Goal: Task Accomplishment & Management: Manage account settings

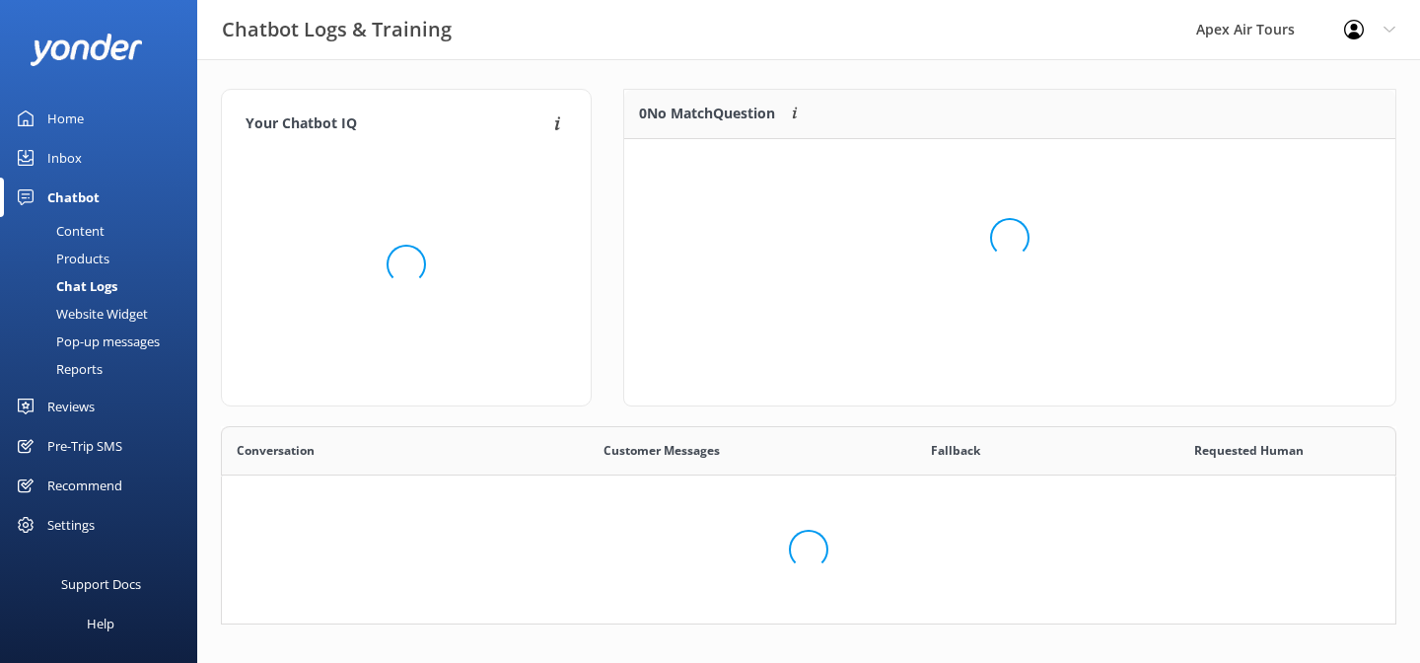
scroll to position [691, 1174]
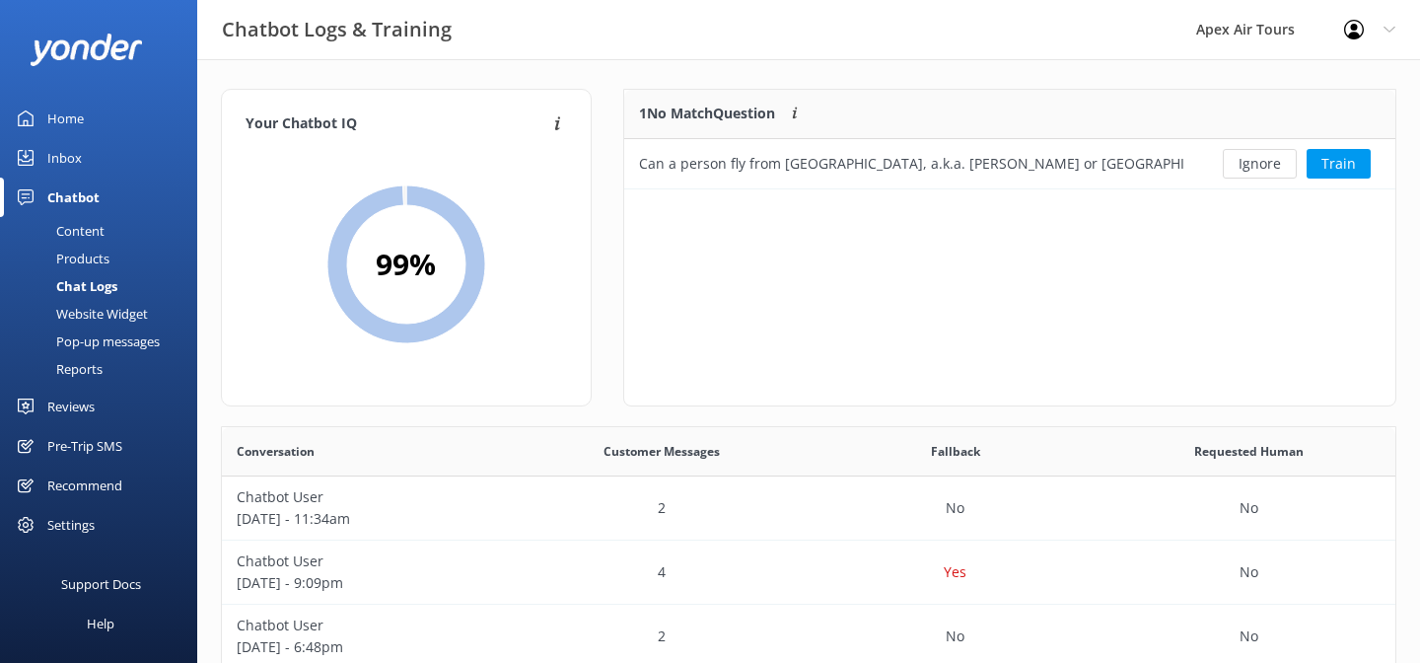
click at [86, 260] on div "Products" at bounding box center [61, 259] width 98 height 28
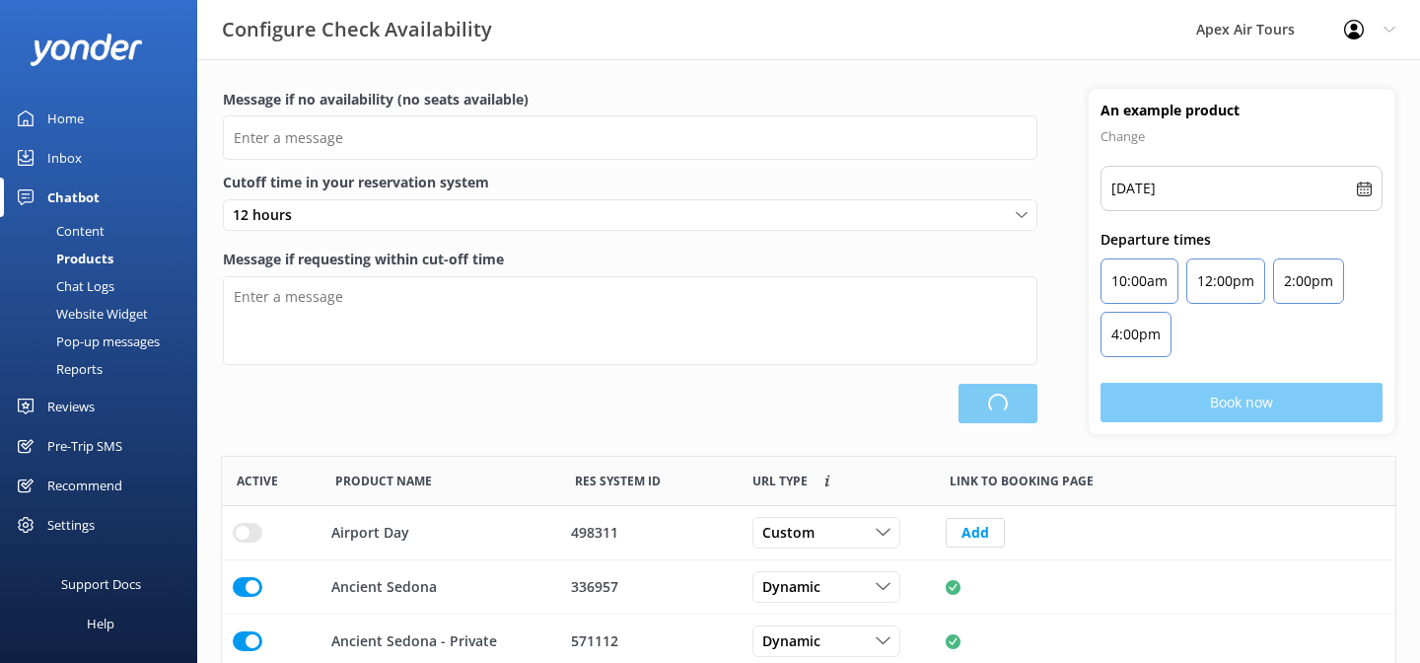
scroll to position [593, 1174]
type input "There are no seats available, please check an alternative day"
type textarea "Our online booking system closes {hours} prior to departure. Please contact us …"
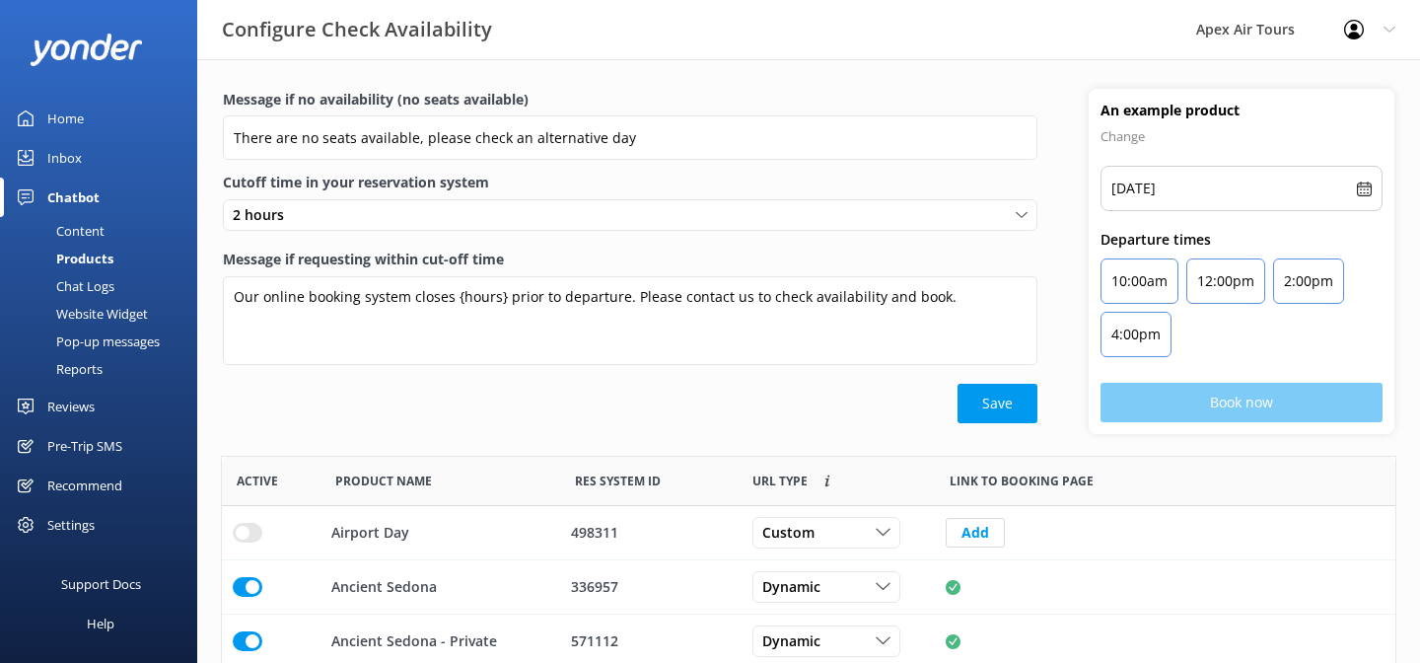
click at [71, 226] on div "Content" at bounding box center [58, 231] width 93 height 28
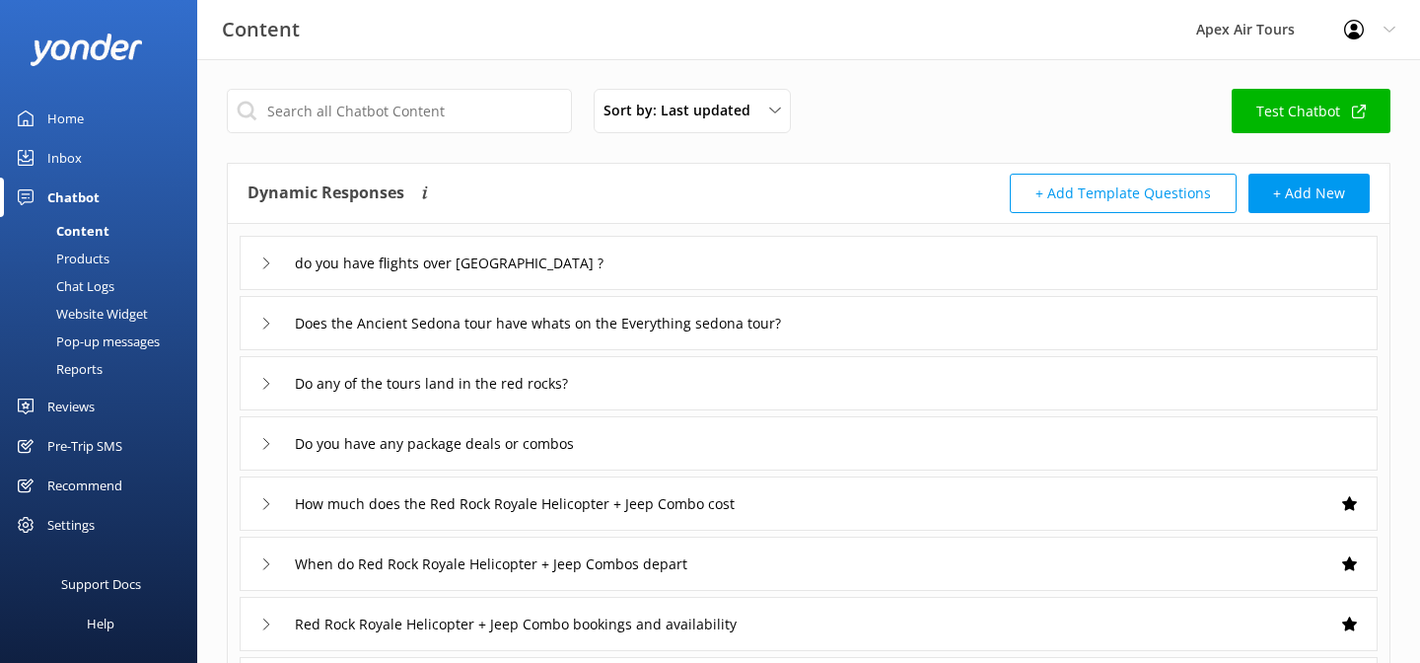
click at [88, 373] on div "Reports" at bounding box center [57, 369] width 91 height 28
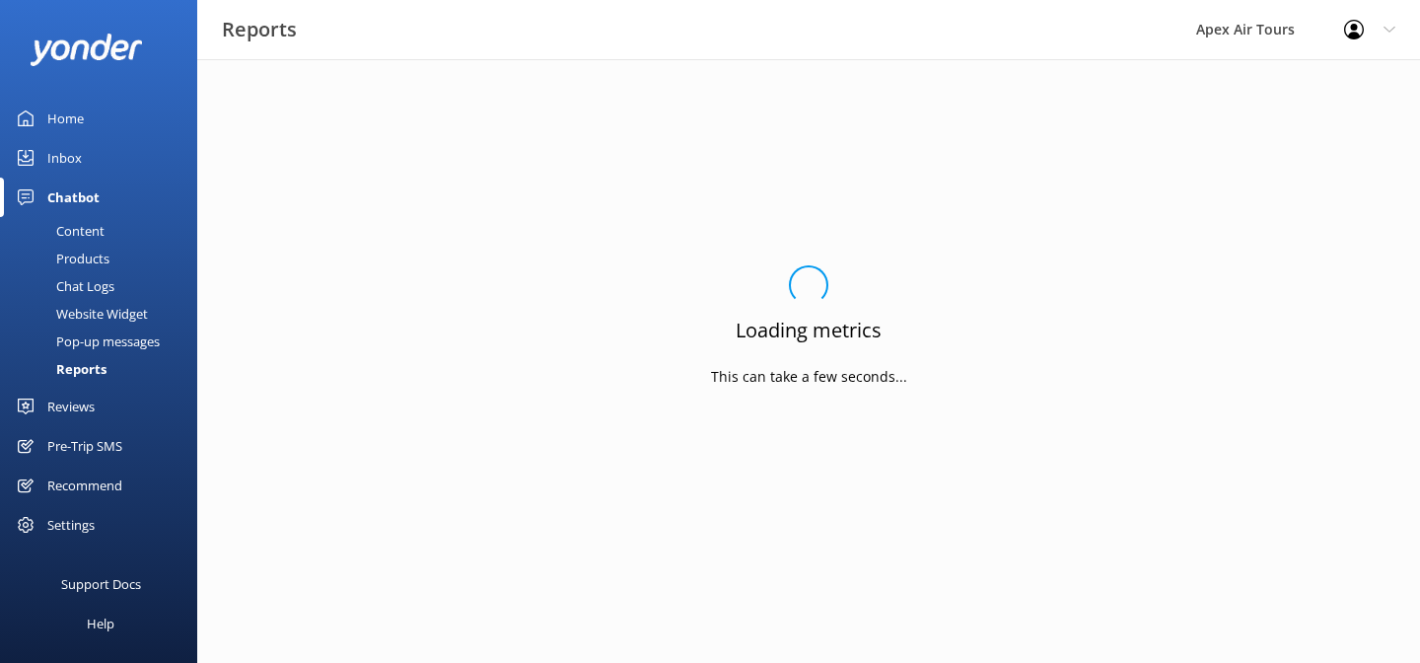
click at [79, 404] on div "Reviews" at bounding box center [70, 406] width 47 height 39
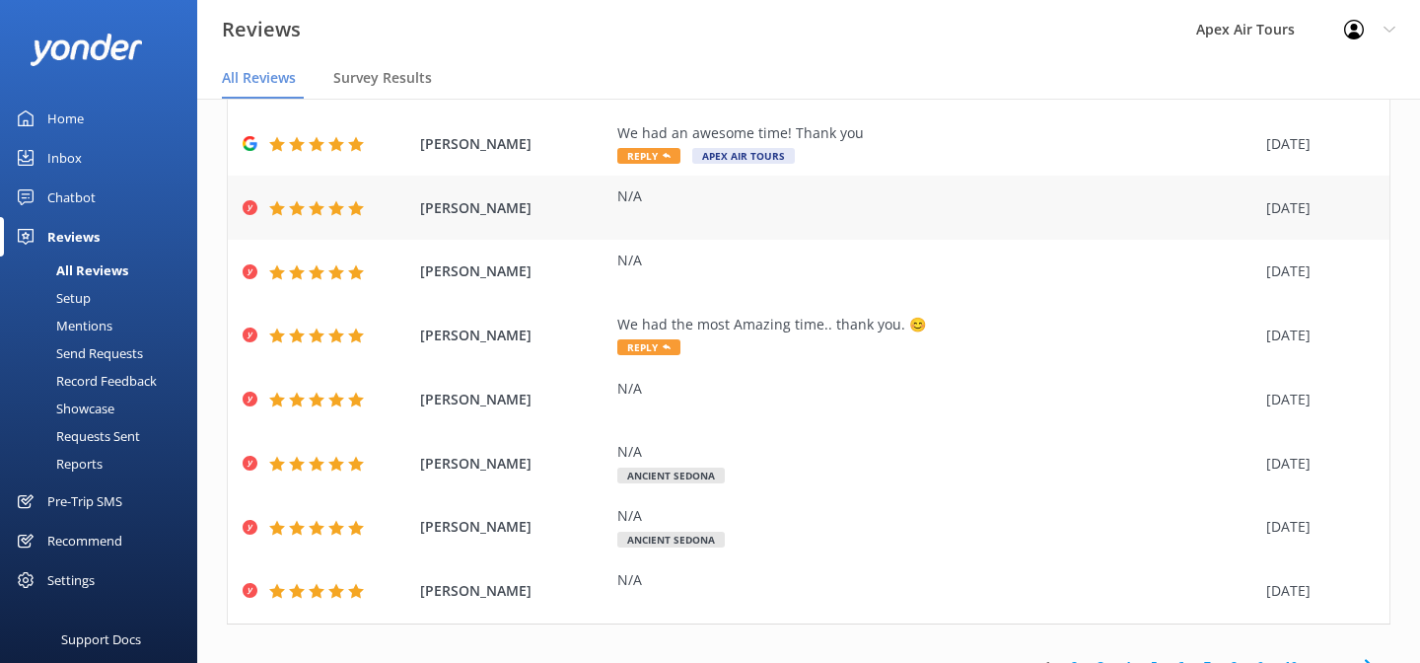
scroll to position [260, 0]
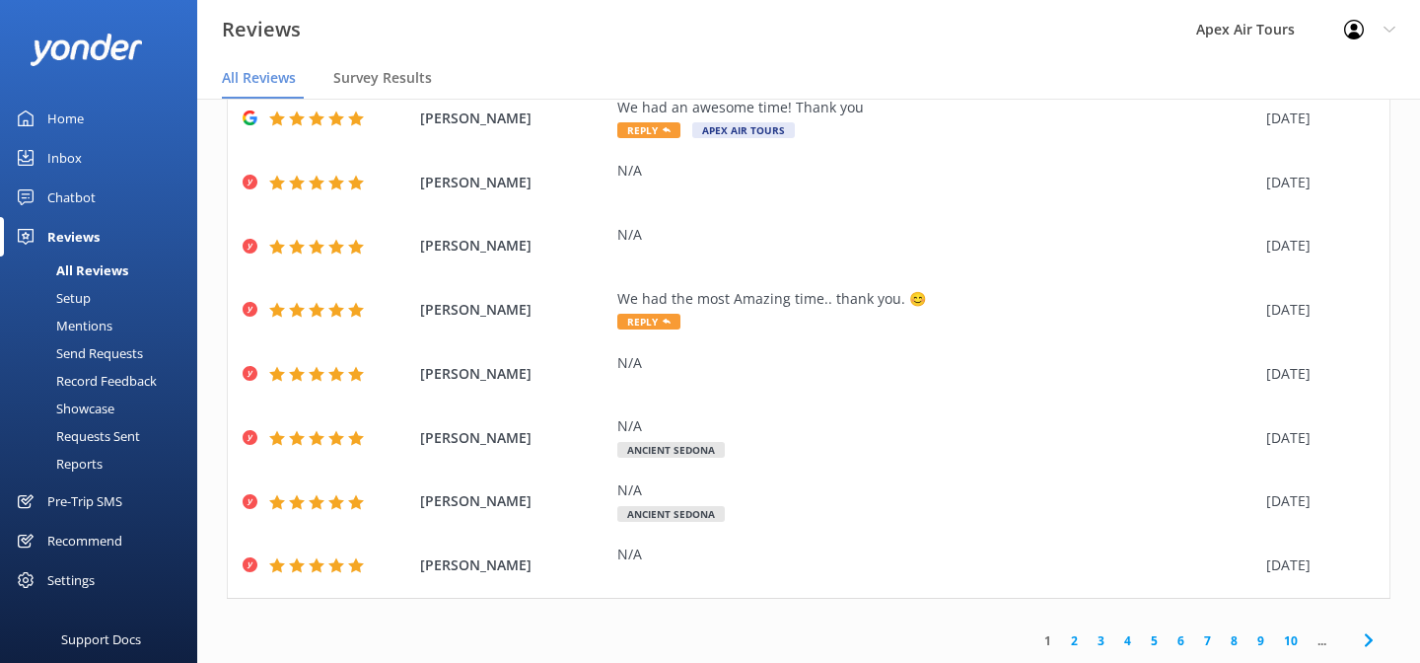
click at [1074, 645] on link "2" at bounding box center [1074, 640] width 27 height 19
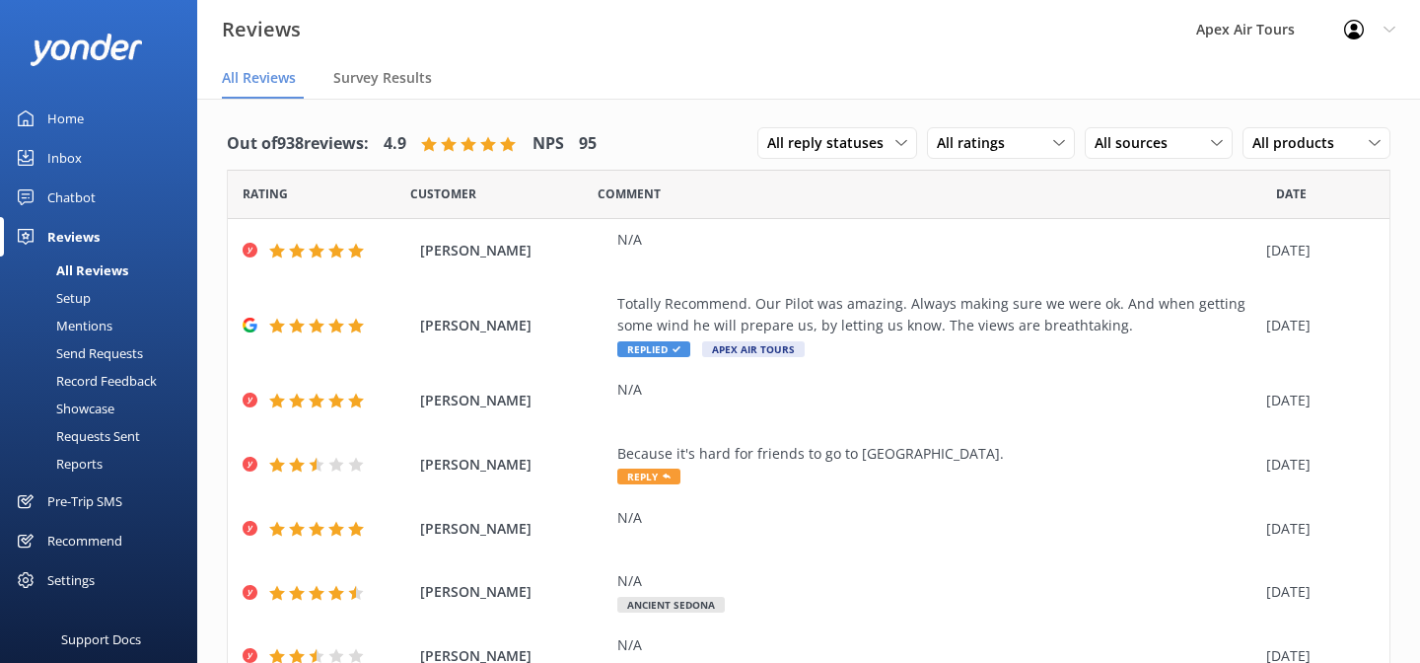
click at [82, 296] on div "Setup" at bounding box center [51, 298] width 79 height 28
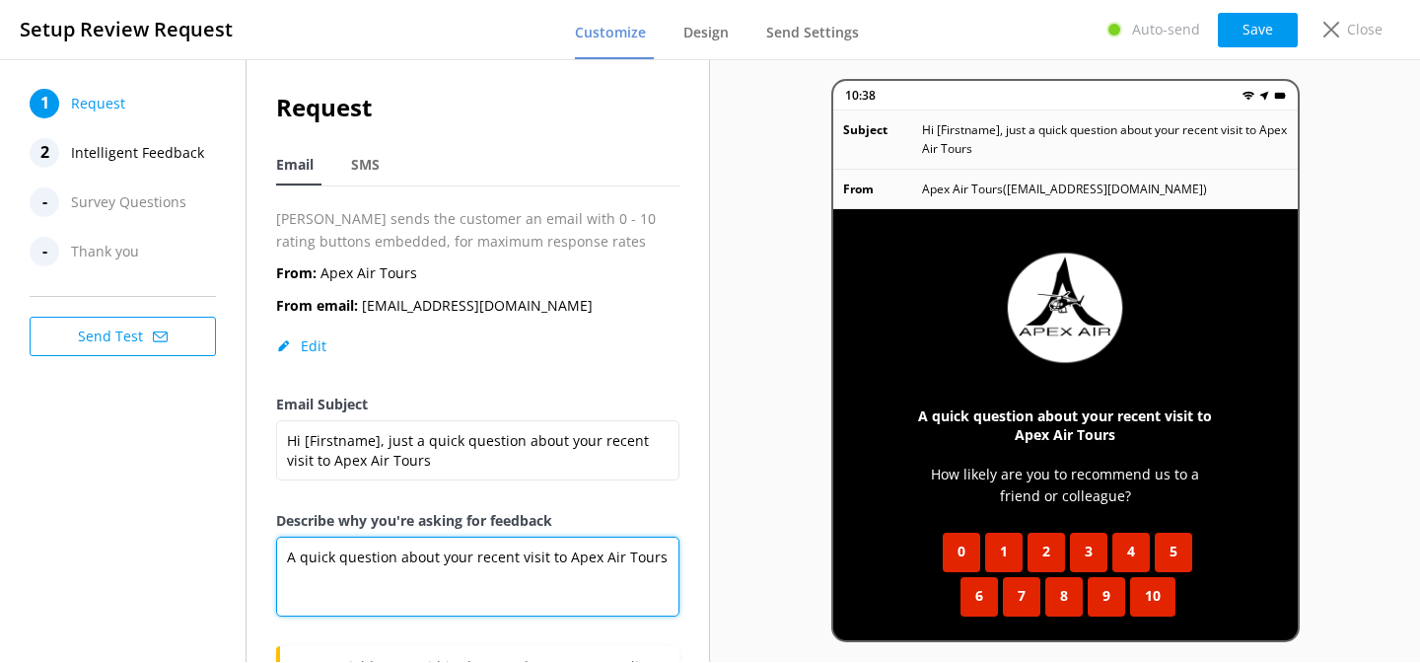
click at [656, 563] on textarea "A quick question about your recent visit to Apex Air Tours" at bounding box center [477, 577] width 403 height 80
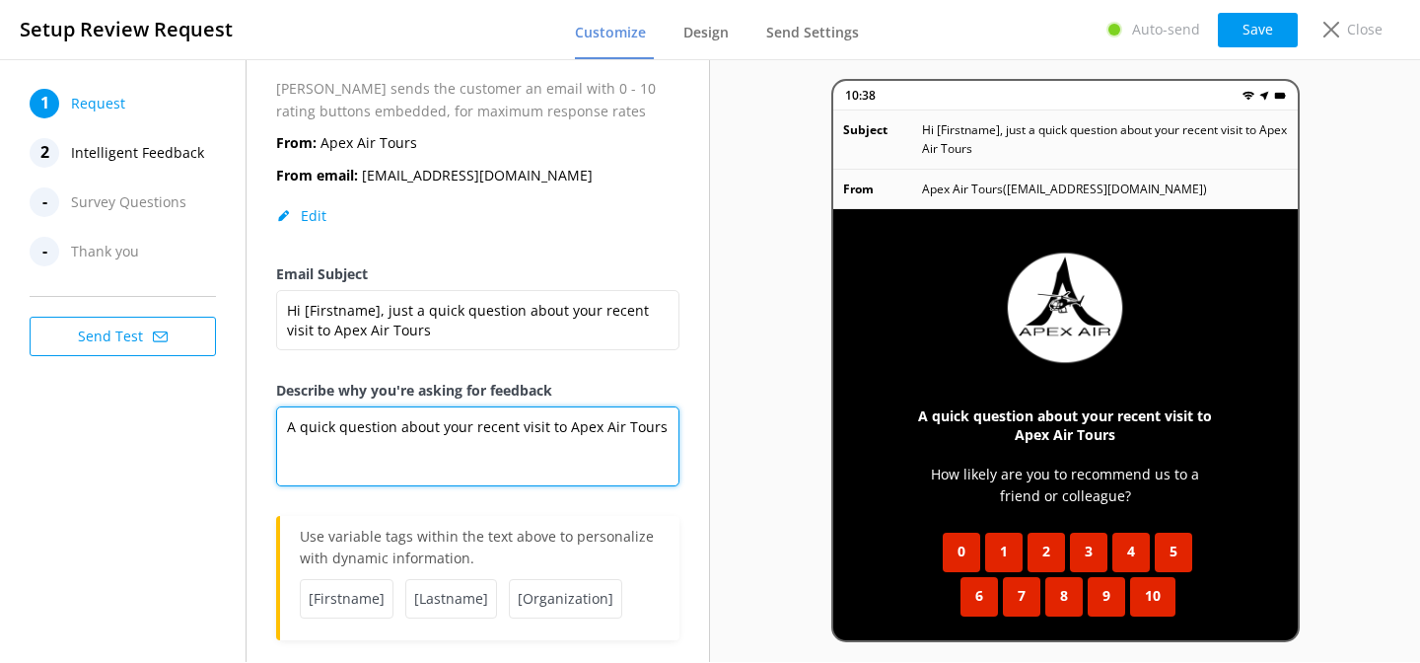
scroll to position [156, 0]
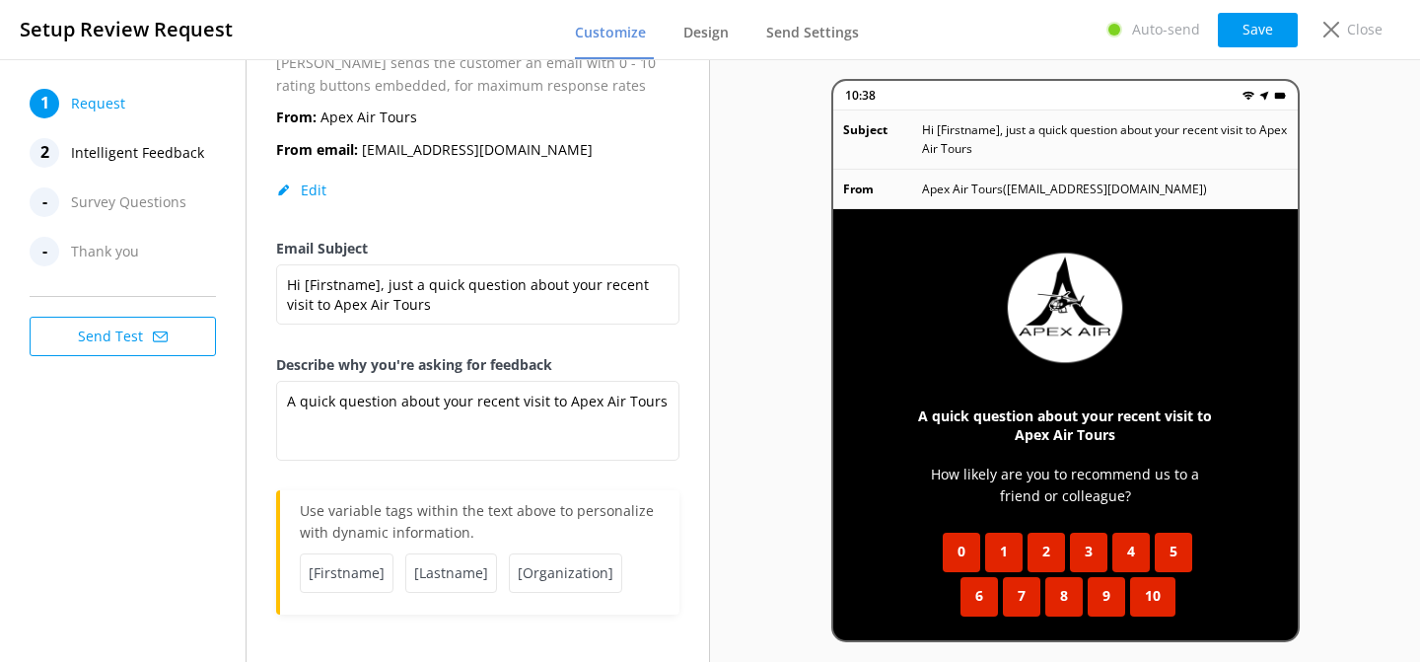
click at [673, 485] on div "Describe why you're asking for feedback A quick question about your recent visi…" at bounding box center [477, 422] width 403 height 136
click at [1083, 483] on p "How likely are you to recommend us to a friend or colleague?" at bounding box center [1065, 486] width 307 height 44
click at [109, 205] on span "Survey Questions" at bounding box center [128, 202] width 115 height 30
click at [46, 151] on div "2" at bounding box center [45, 153] width 30 height 30
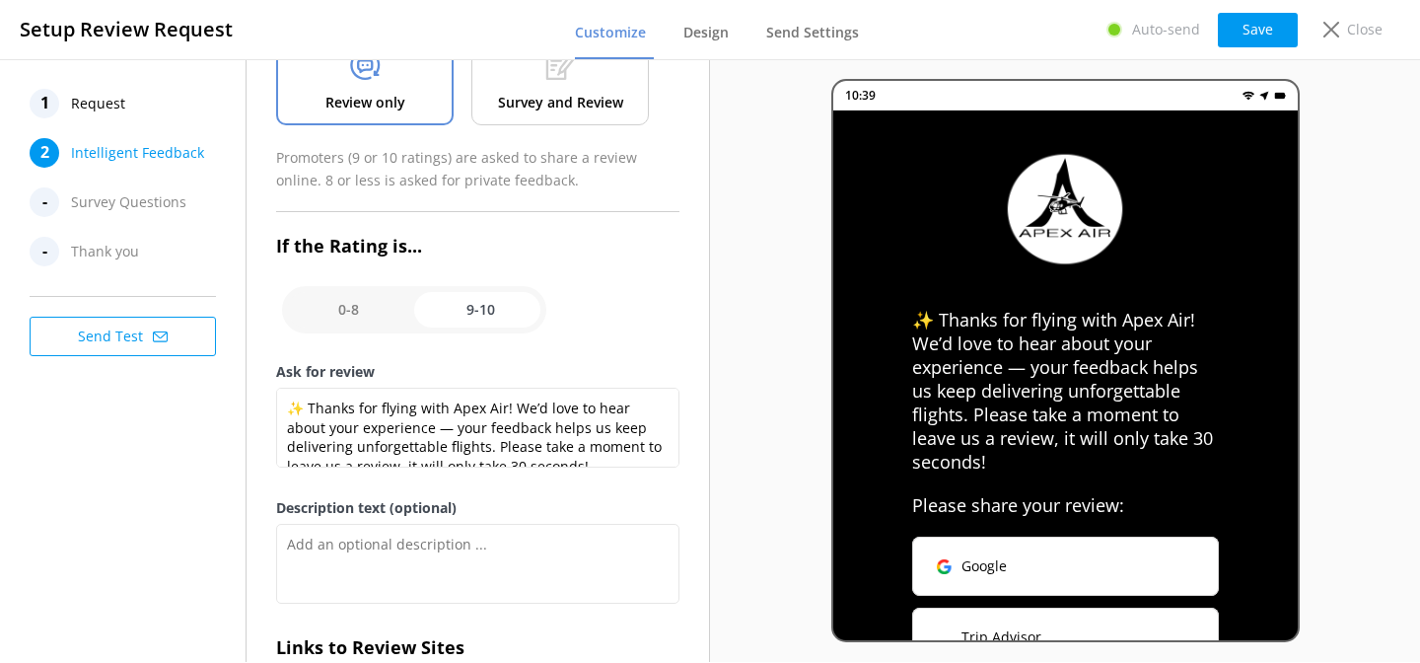
scroll to position [19, 0]
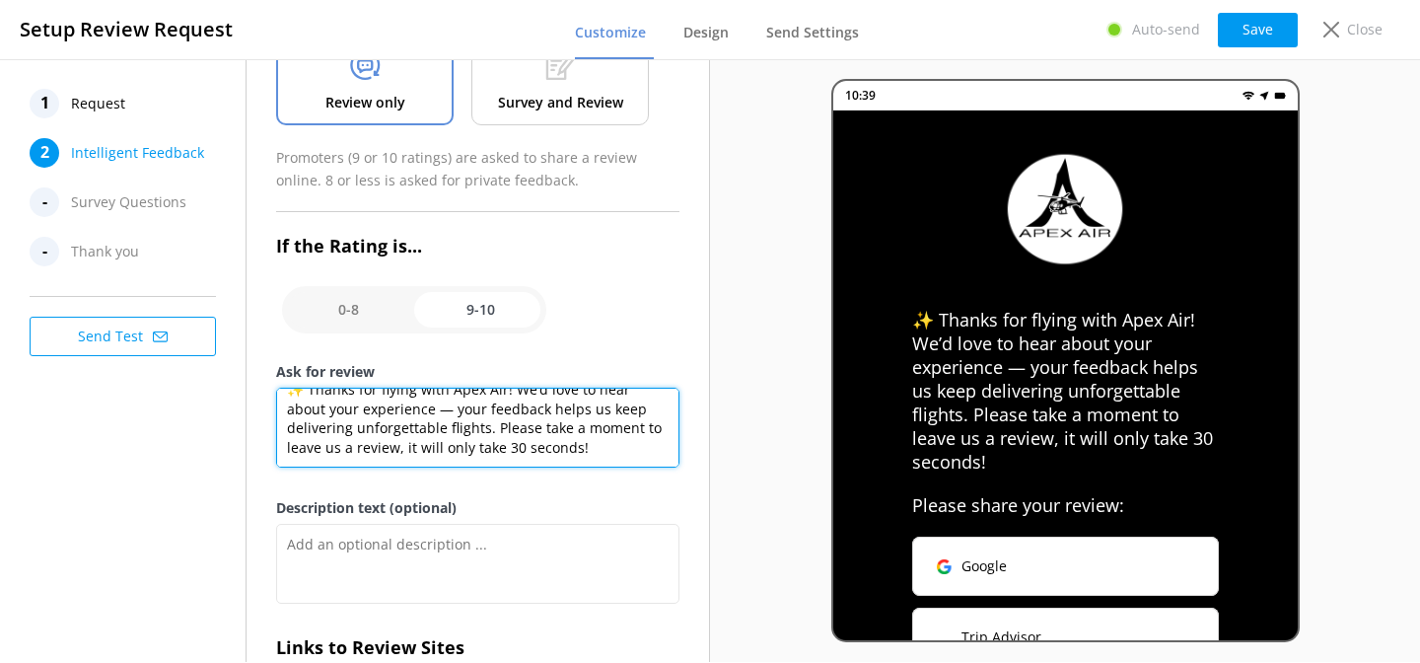
click at [518, 451] on textarea "✨ Thanks for flying with Apex Air! We’d love to hear about your experience — yo…" at bounding box center [477, 428] width 403 height 80
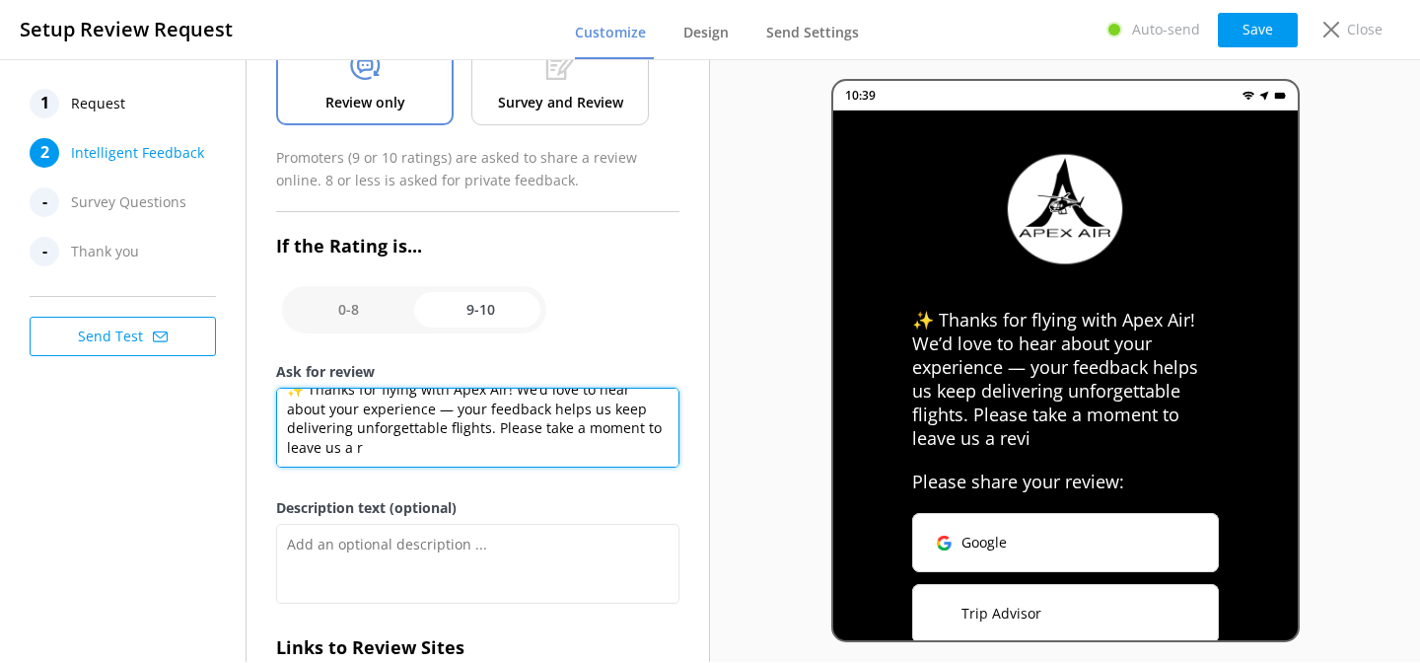
scroll to position [0, 0]
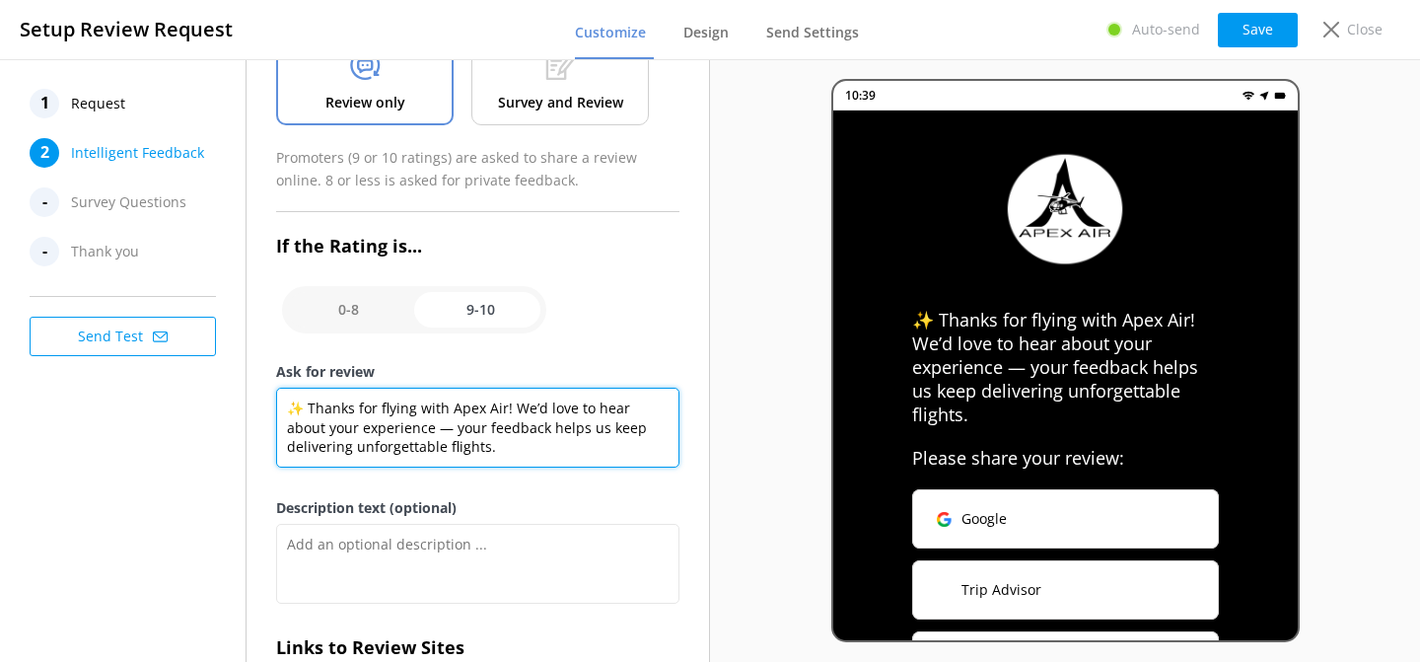
click at [303, 409] on textarea "✨ Thanks for flying with Apex Air! We’d love to hear about your experience — yo…" at bounding box center [477, 428] width 403 height 80
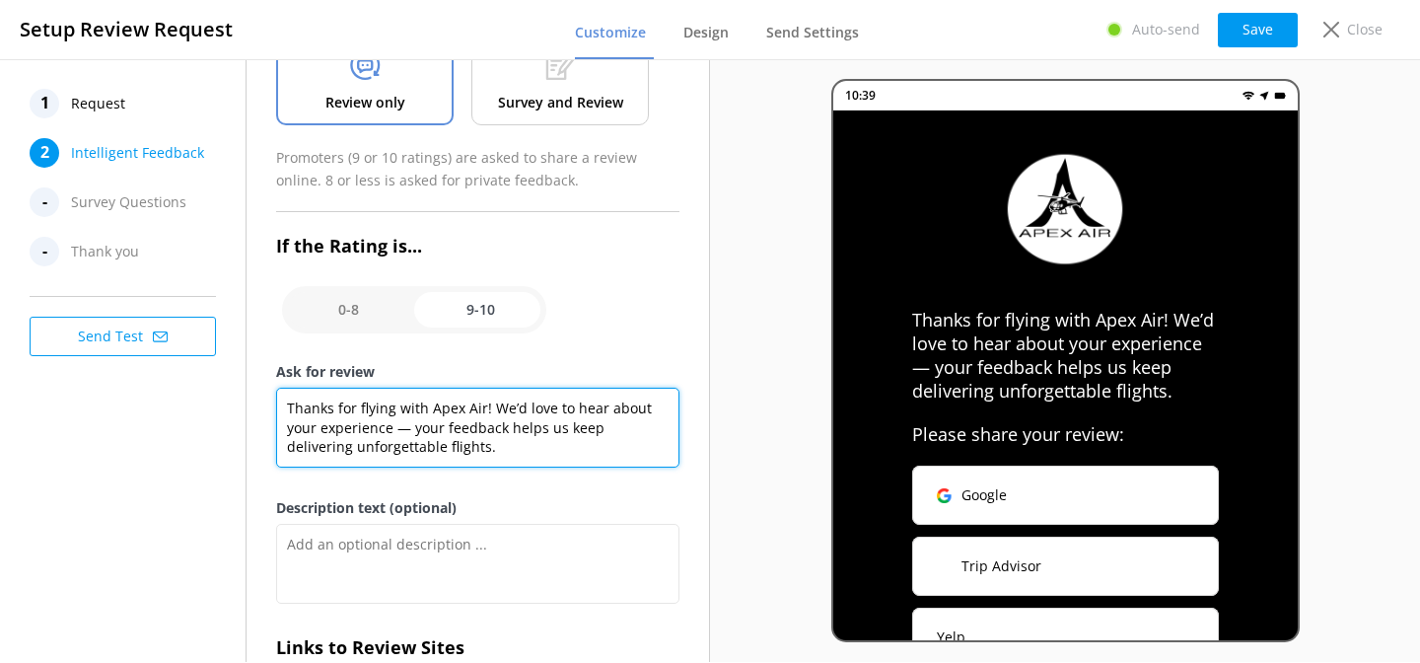
click at [486, 407] on textarea "Thanks for flying with Apex Air! We’d love to hear about your experience — your…" at bounding box center [477, 428] width 403 height 80
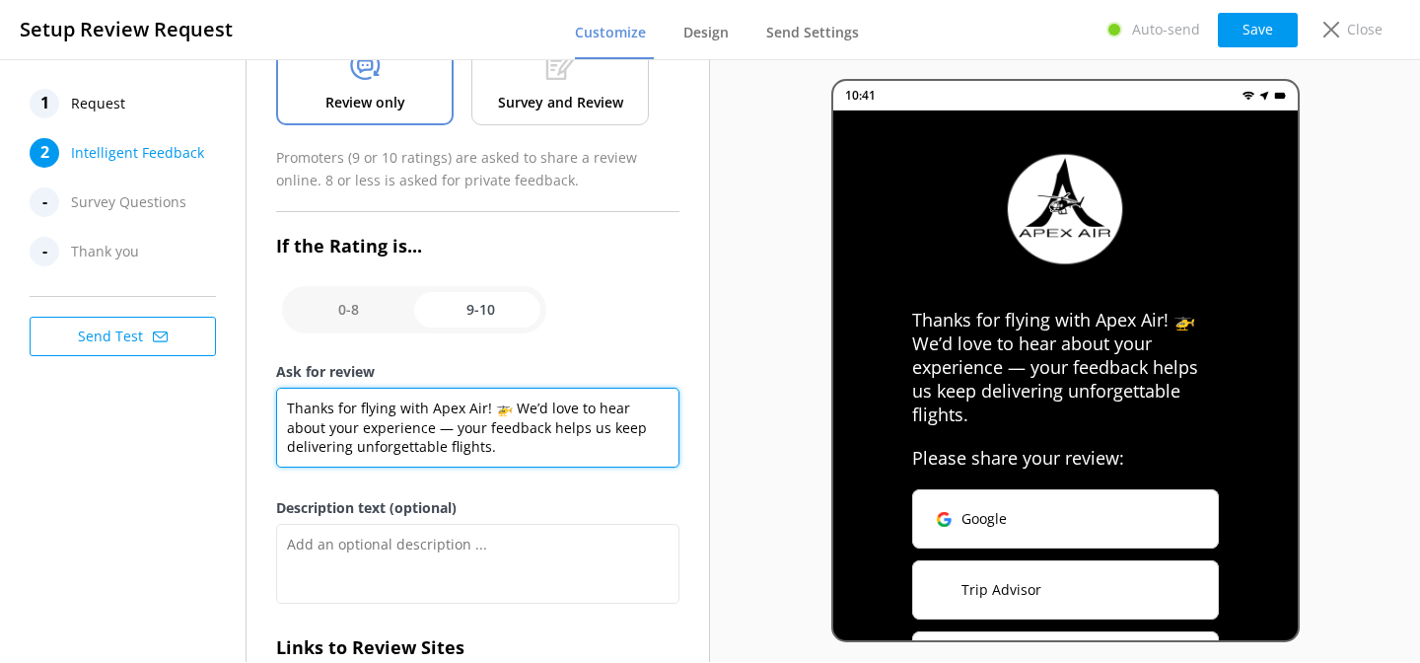
click at [508, 447] on textarea "Thanks for flying with Apex Air! 🚁 We’d love to hear about your experience — yo…" at bounding box center [477, 428] width 403 height 80
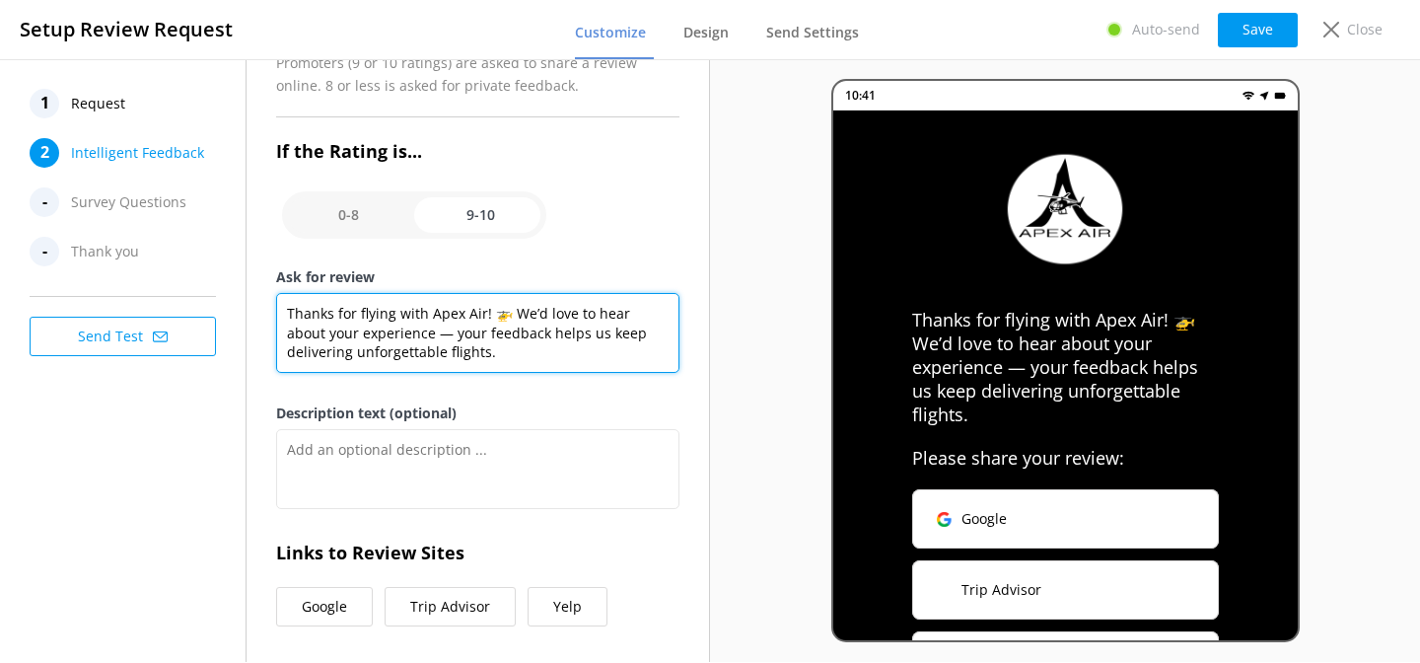
scroll to position [334, 0]
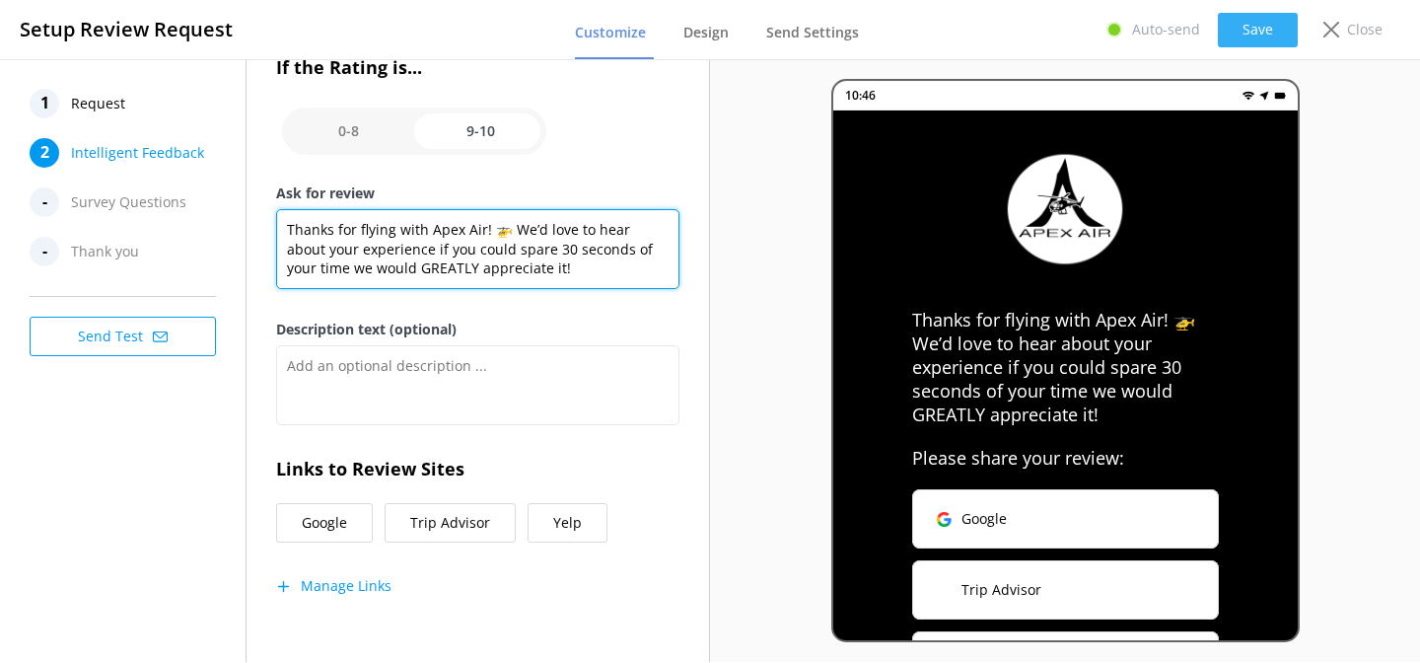
type textarea "Thanks for flying with Apex Air! 🚁 We’d love to hear about your experience if y…"
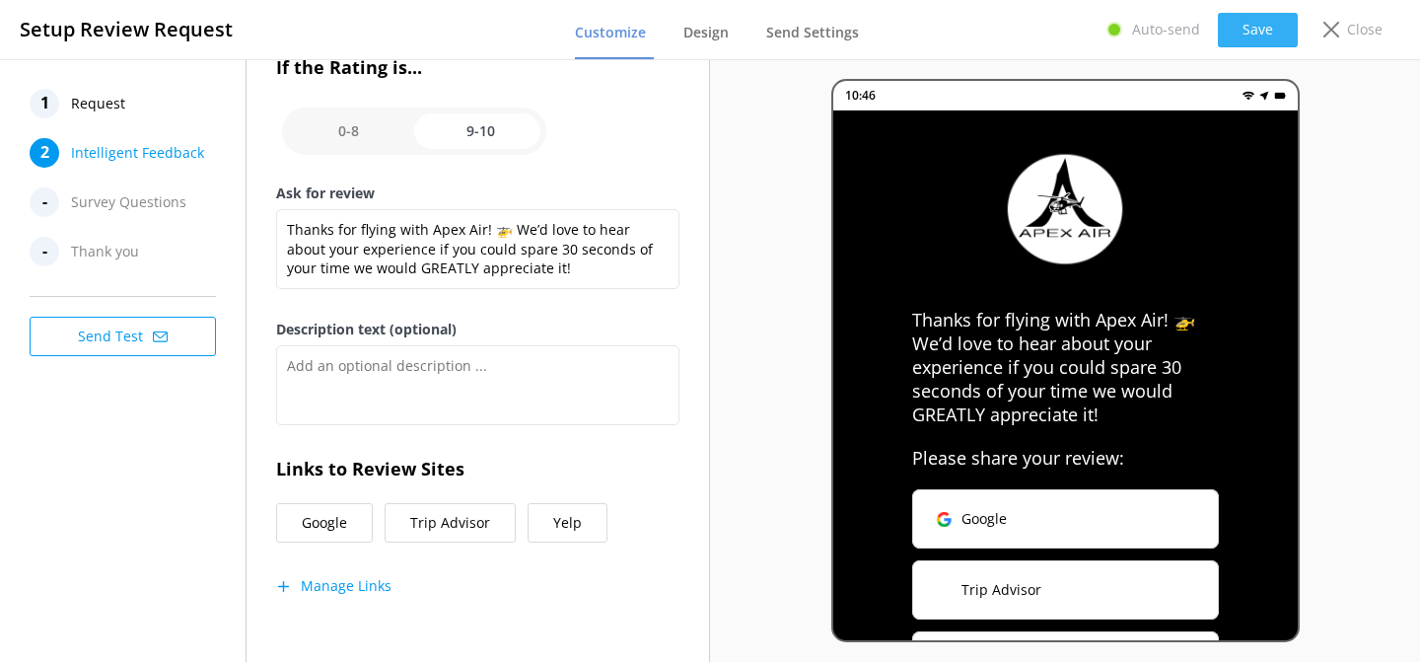
click at [1251, 33] on button "Save" at bounding box center [1258, 30] width 80 height 35
click at [361, 141] on input "checkbox" at bounding box center [414, 131] width 264 height 47
checkbox input "false"
type textarea "Please tell us why"
type textarea "Your feedback is important to help us improve"
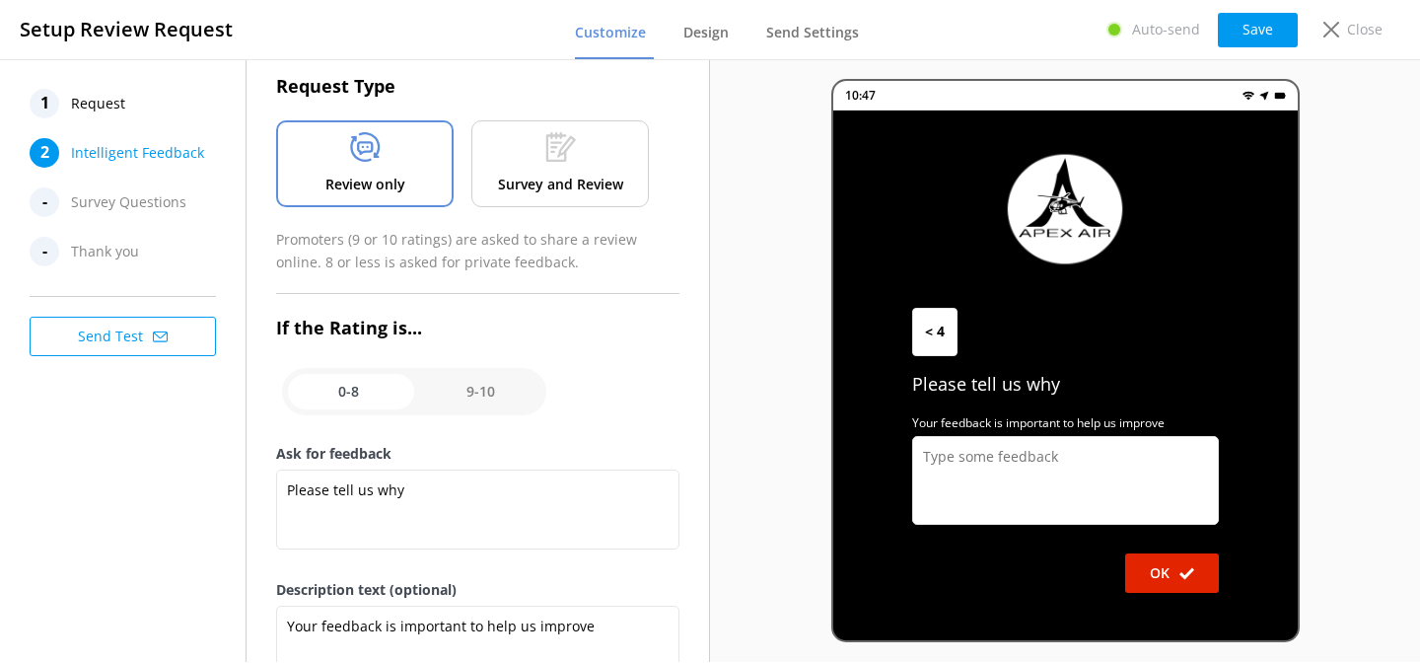
scroll to position [0, 0]
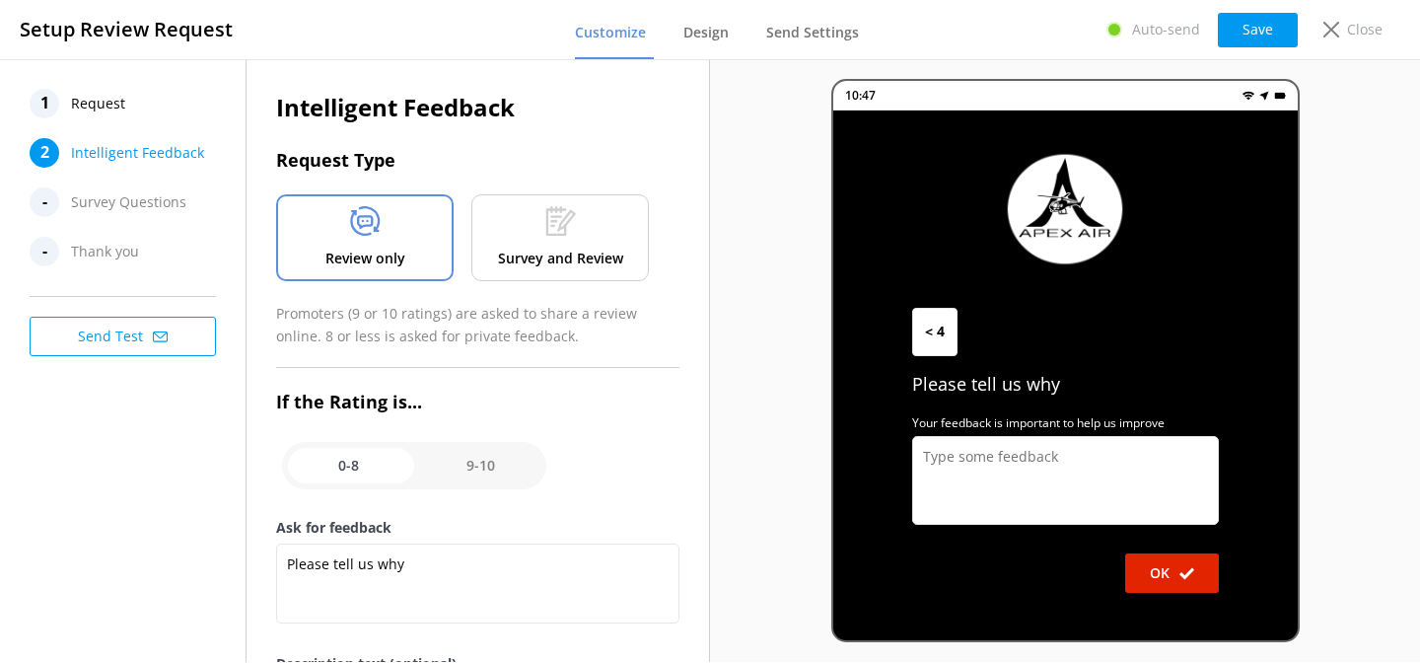
click at [497, 463] on input "checkbox" at bounding box center [414, 465] width 264 height 47
checkbox input "true"
type textarea "Thanks for flying with Apex Air! 🚁 We’d love to hear about your experience if y…"
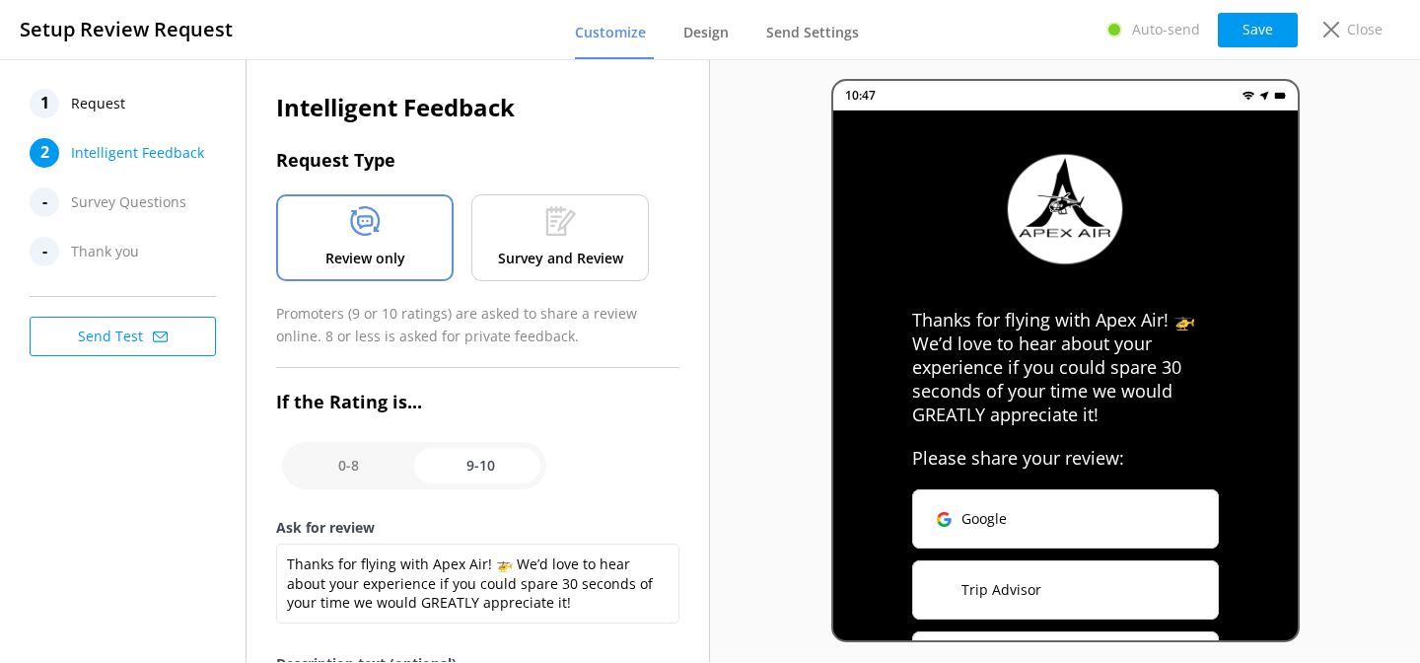
click at [43, 103] on div "1" at bounding box center [45, 104] width 30 height 30
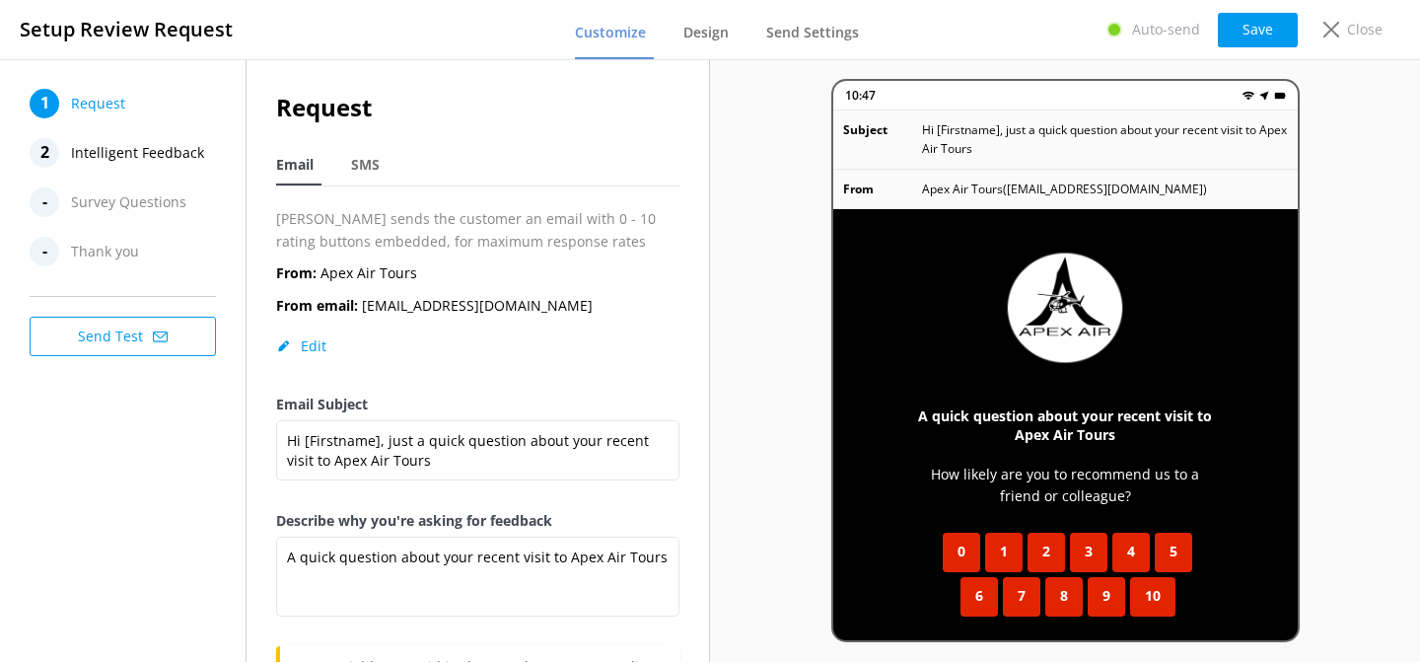
click at [52, 199] on div "-" at bounding box center [45, 202] width 30 height 30
click at [40, 150] on div "2" at bounding box center [45, 153] width 30 height 30
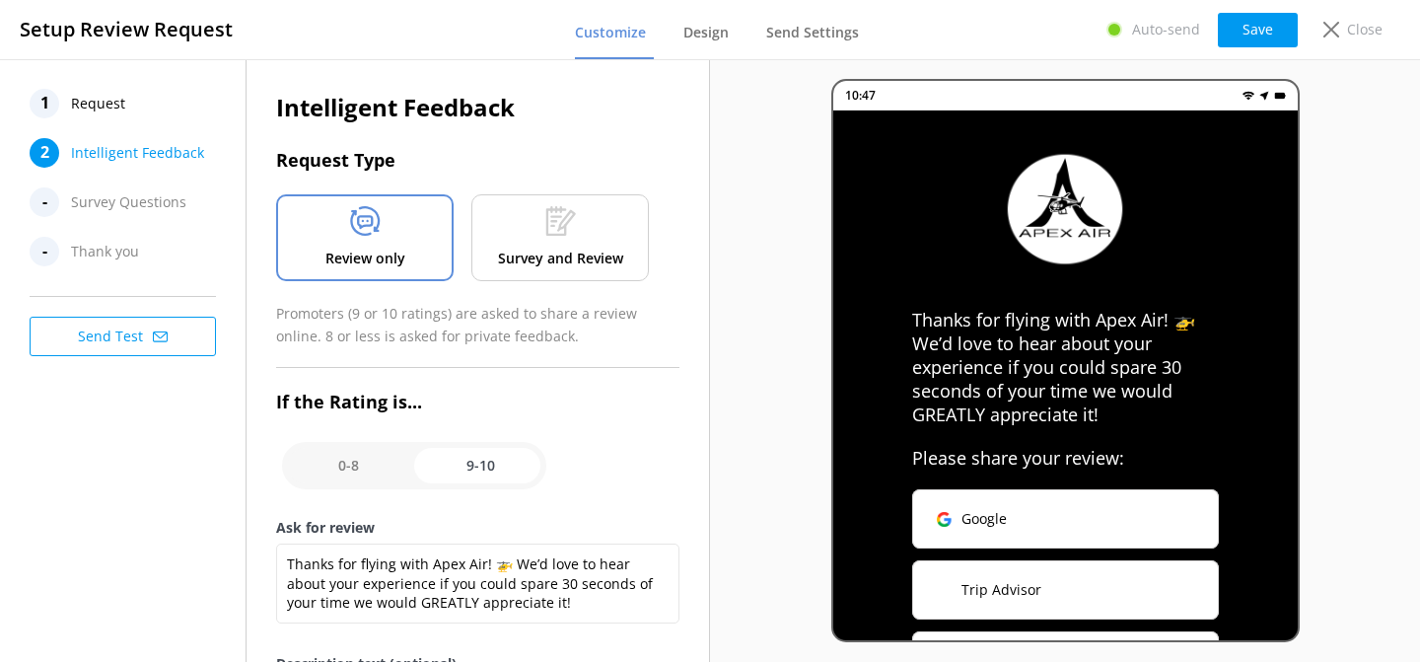
click at [43, 103] on div "1" at bounding box center [45, 104] width 30 height 30
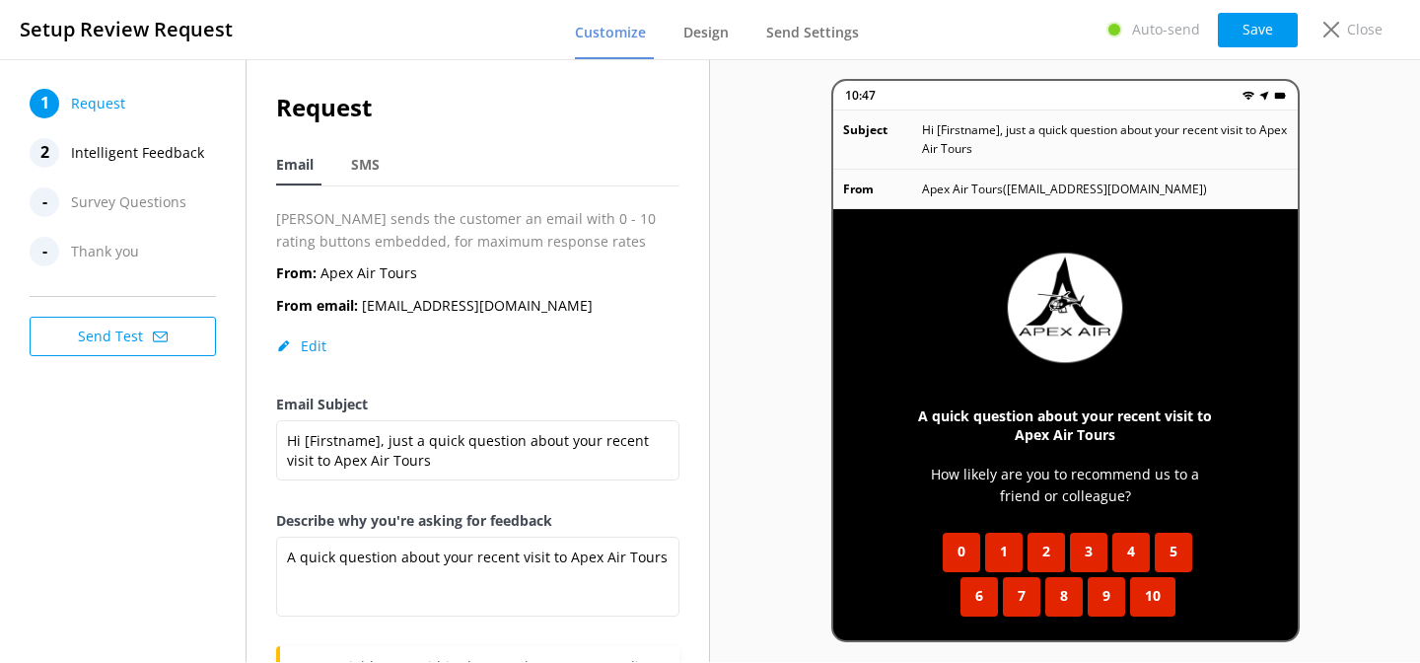
click at [303, 349] on button "Edit" at bounding box center [301, 346] width 50 height 20
select select "America/[GEOGRAPHIC_DATA]"
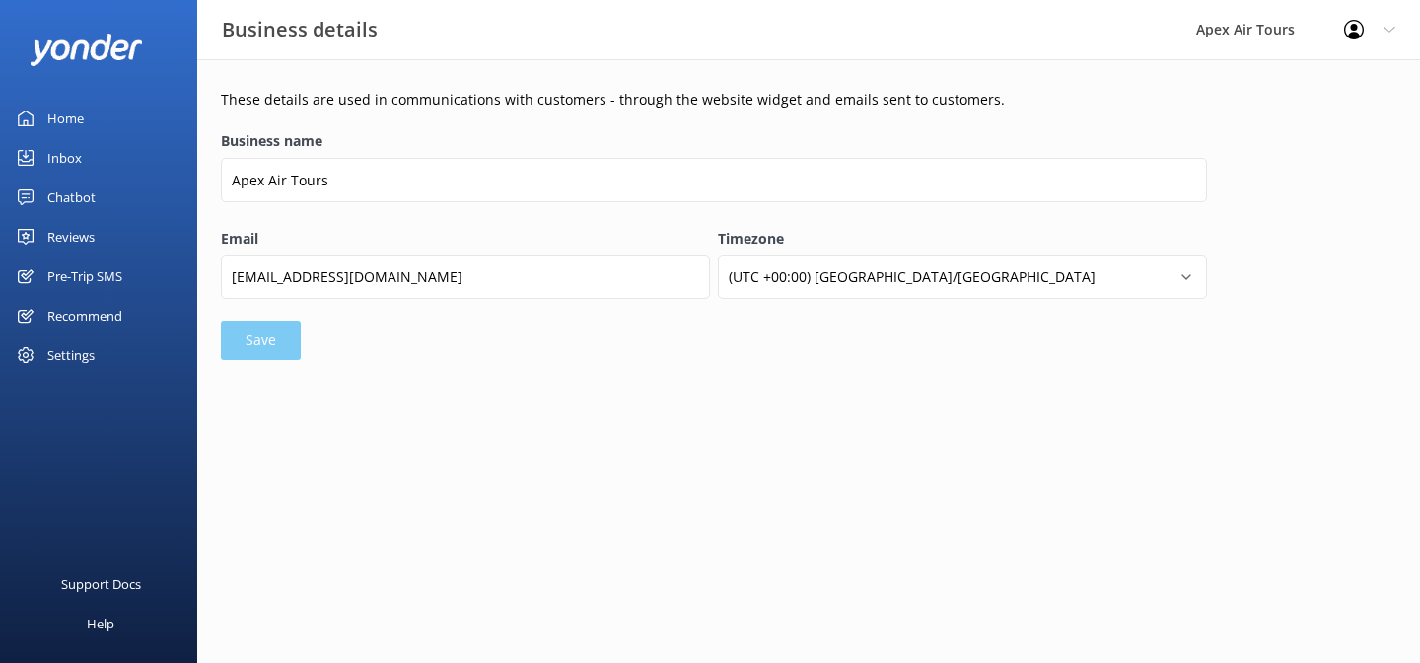
click at [60, 244] on div "Reviews" at bounding box center [70, 236] width 47 height 39
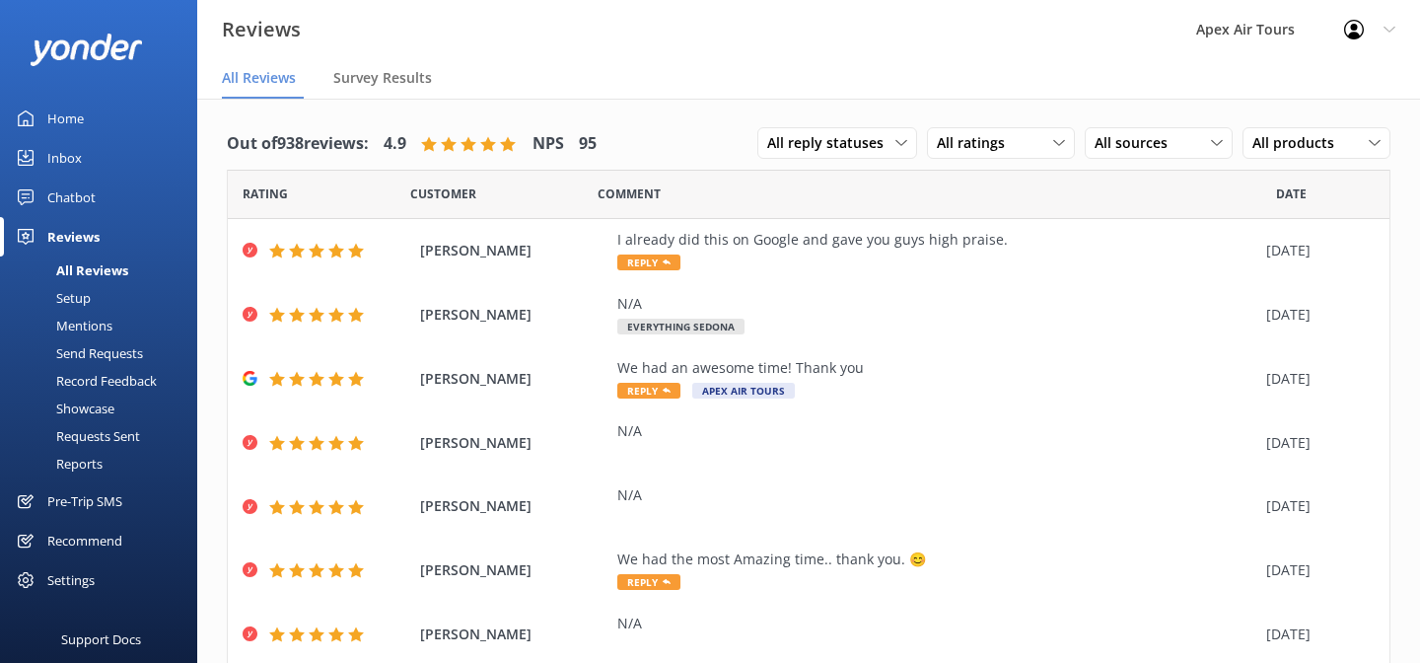
click at [77, 297] on div "Setup" at bounding box center [51, 298] width 79 height 28
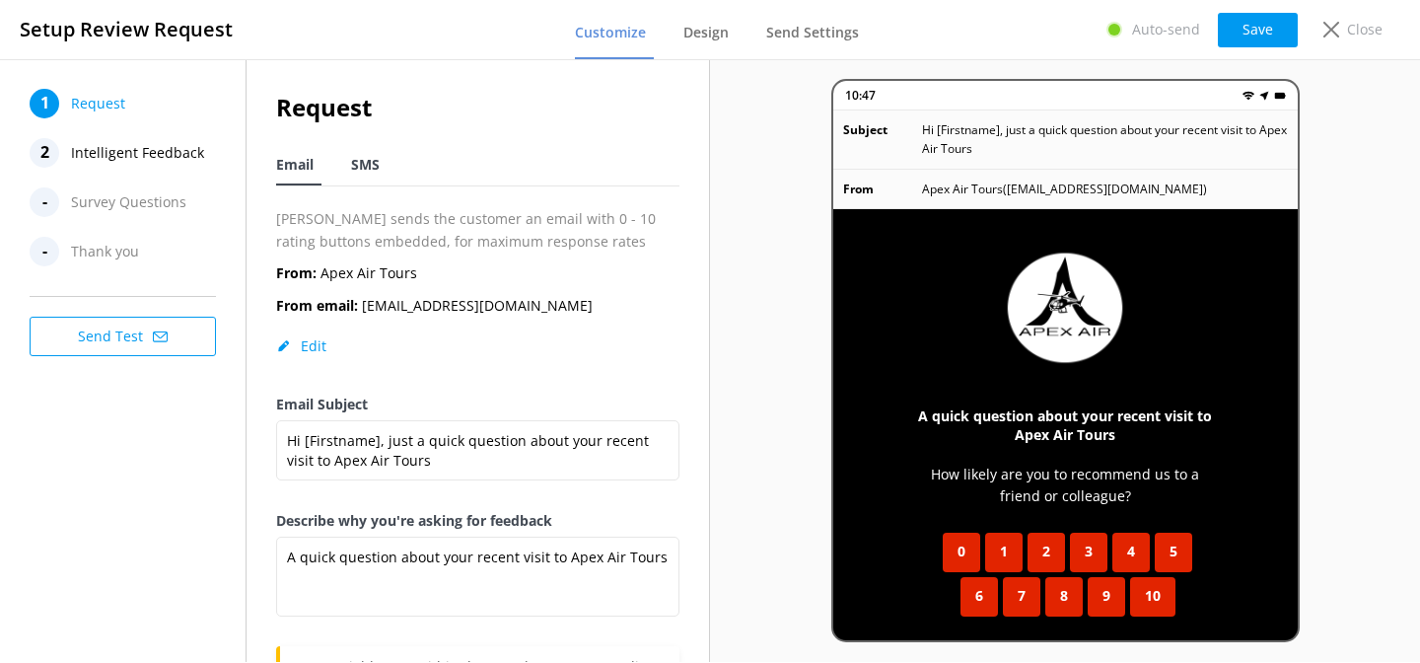
click at [369, 176] on div "SMS" at bounding box center [369, 165] width 36 height 39
type textarea "Hi [Firstname], thanks for visiting [Organization]. Could you spare 30 seconds …"
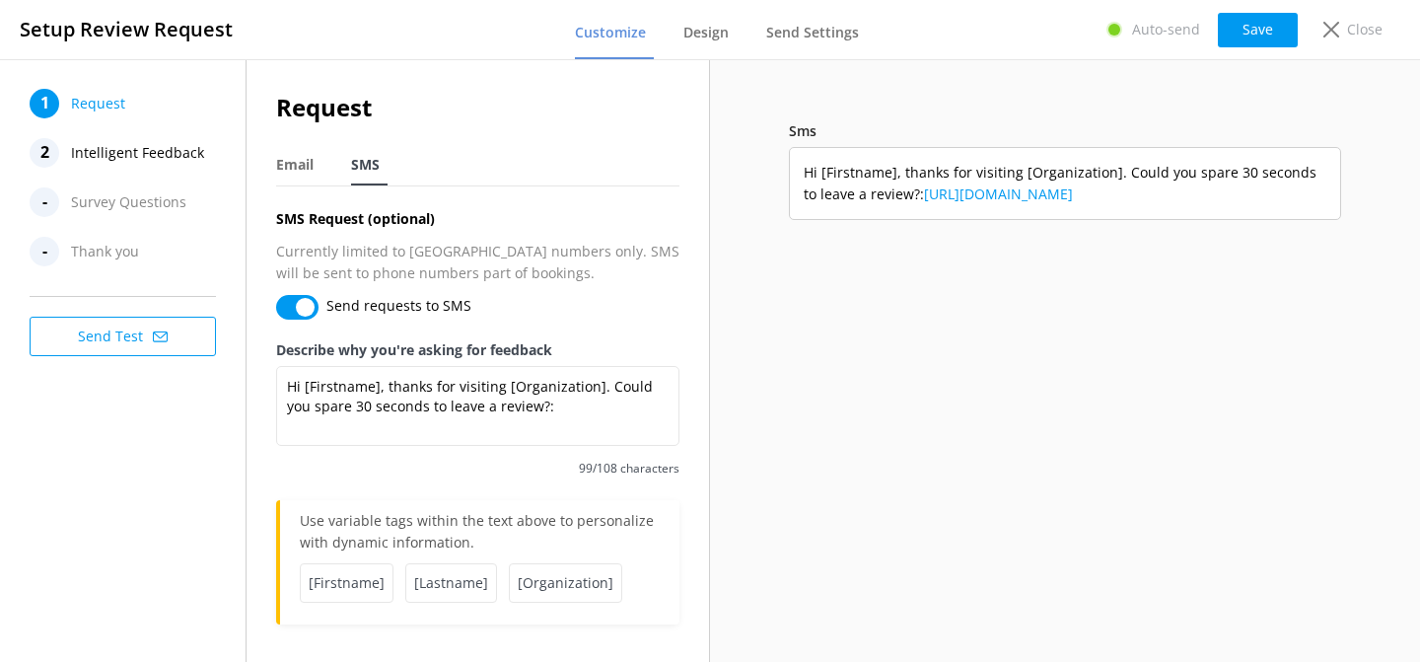
click at [41, 153] on div "2" at bounding box center [45, 153] width 30 height 30
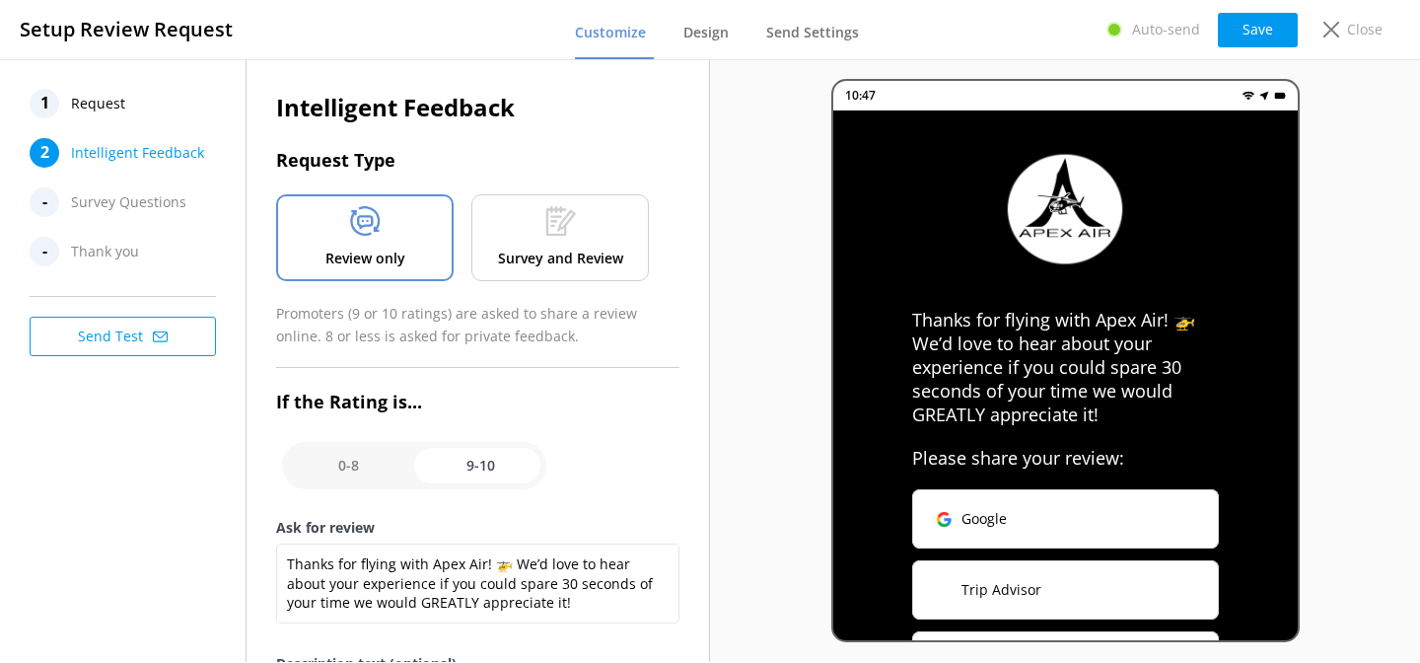
click at [343, 460] on input "checkbox" at bounding box center [414, 465] width 264 height 47
checkbox input "false"
type textarea "Please tell us why"
type textarea "Your feedback is important to help us improve"
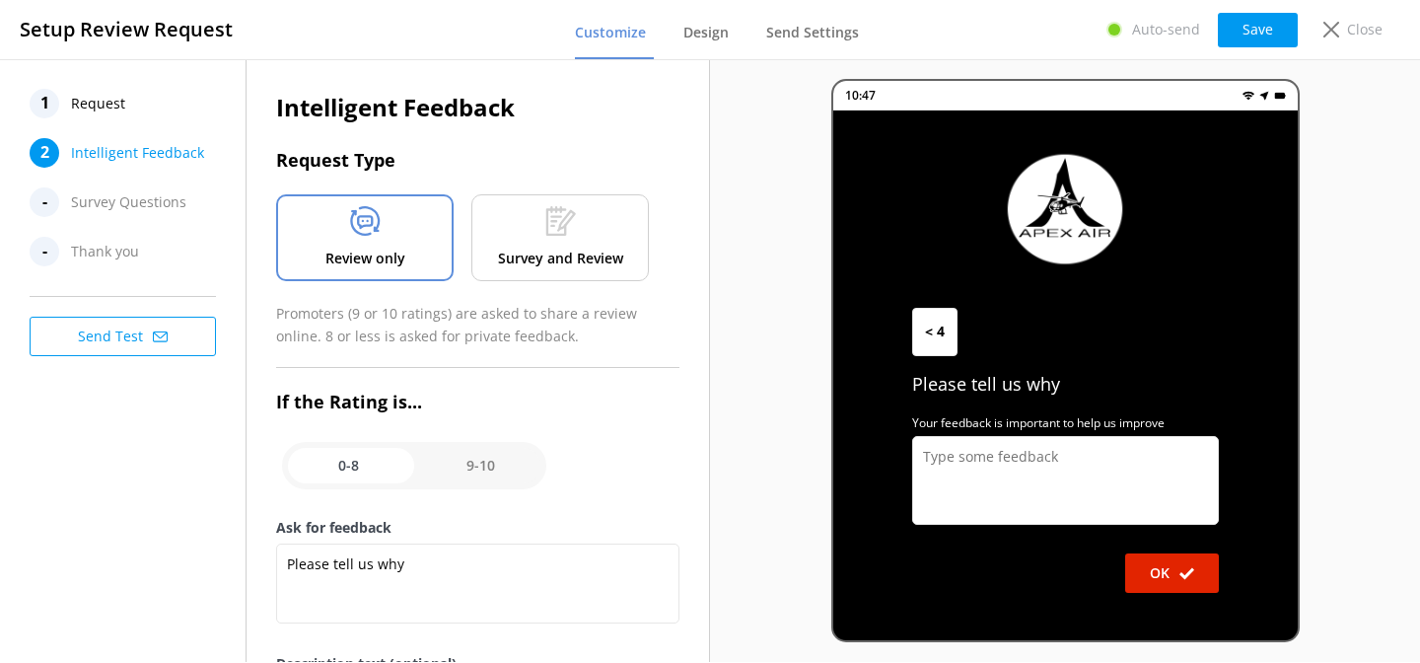
click at [481, 467] on input "checkbox" at bounding box center [414, 465] width 264 height 47
checkbox input "true"
type textarea "Thanks for flying with Apex Air! 🚁 We’d love to hear about your experience if y…"
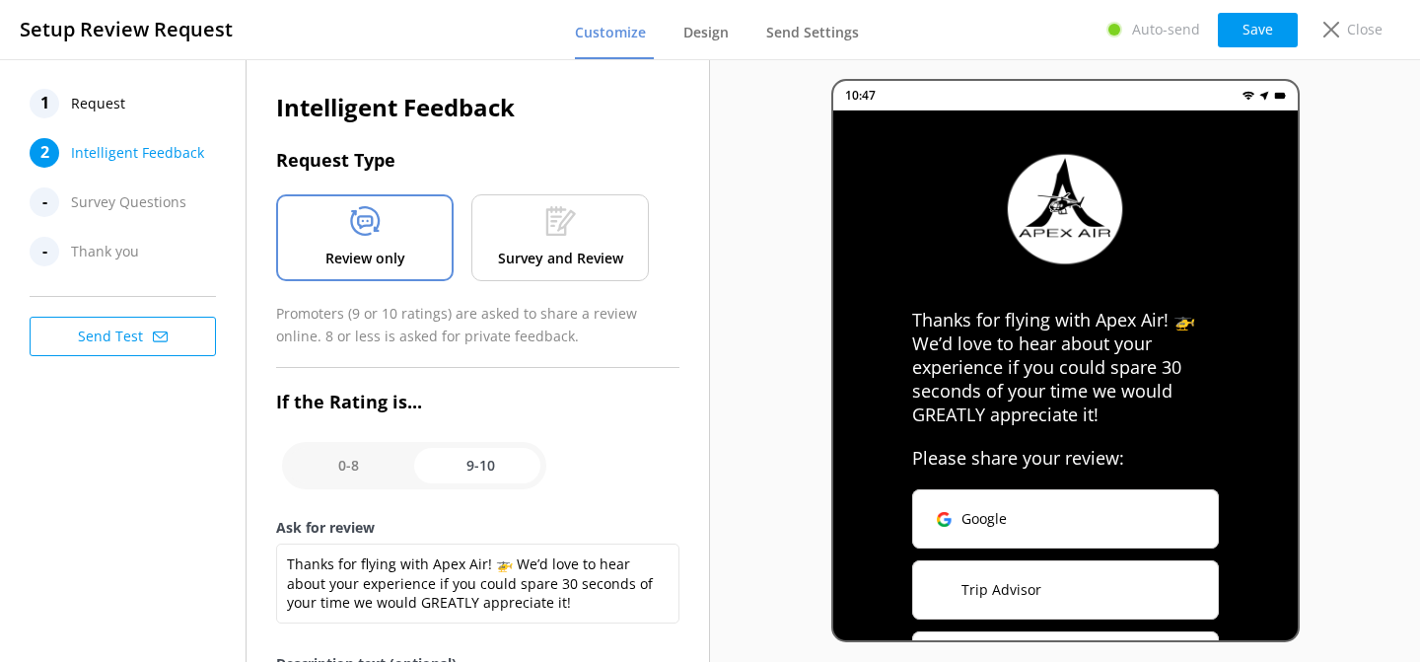
click at [374, 460] on input "checkbox" at bounding box center [414, 465] width 264 height 47
checkbox input "false"
type textarea "Please tell us why"
type textarea "Your feedback is important to help us improve"
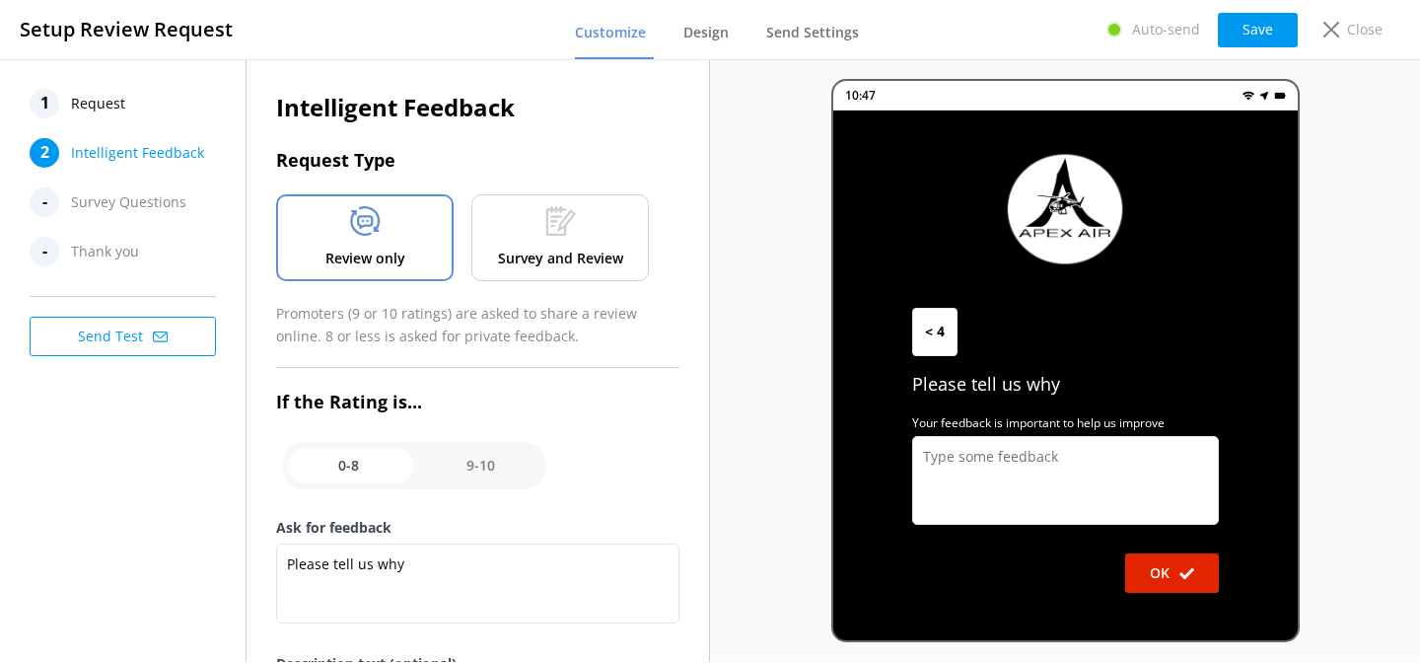
click at [483, 467] on input "checkbox" at bounding box center [414, 465] width 264 height 47
checkbox input "true"
type textarea "Thanks for flying with Apex Air! 🚁 We’d love to hear about your experience if y…"
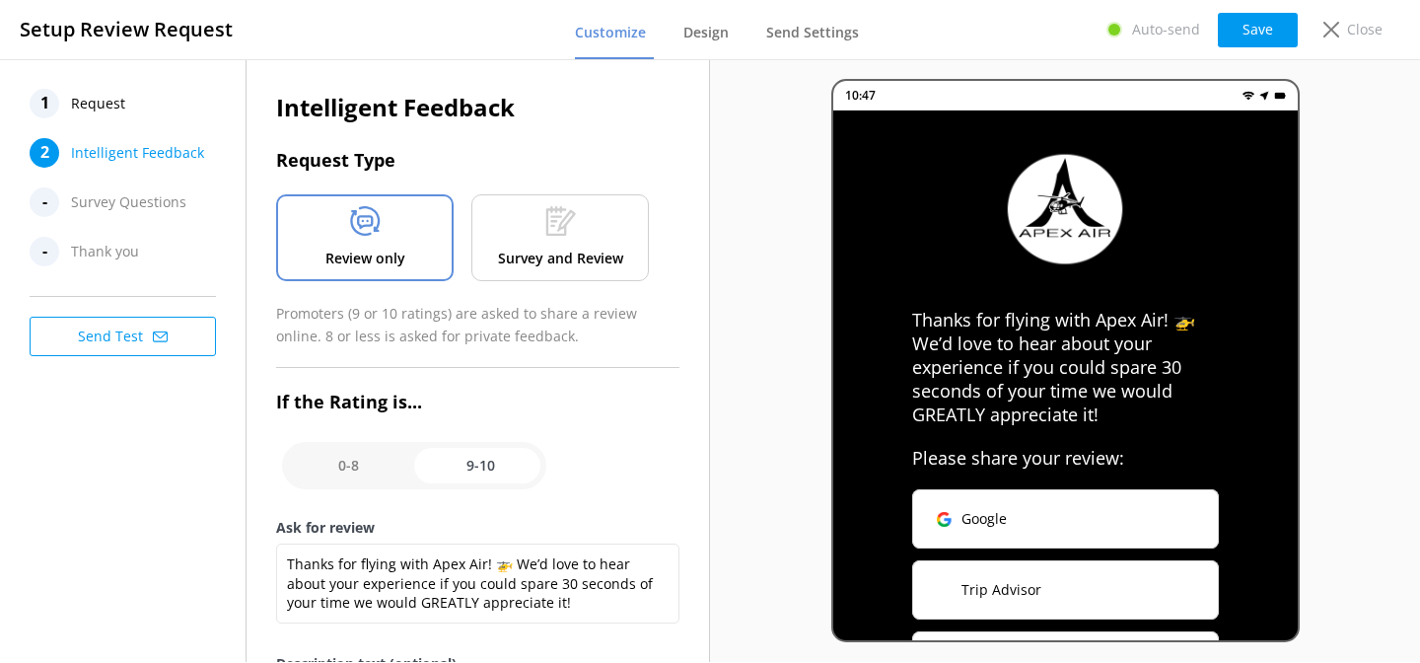
click at [51, 112] on div "1" at bounding box center [45, 104] width 30 height 30
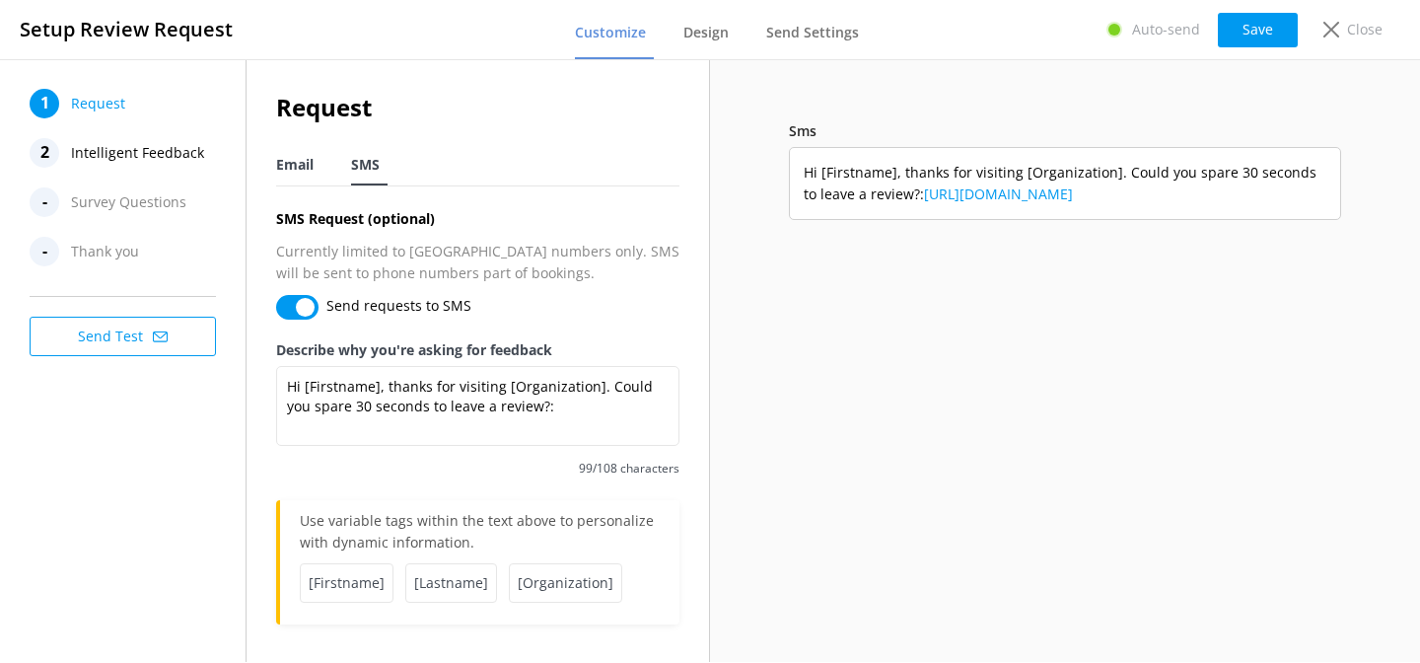
click at [307, 164] on span "Email" at bounding box center [294, 165] width 37 height 20
type textarea "A quick question about your recent visit to Apex Air Tours"
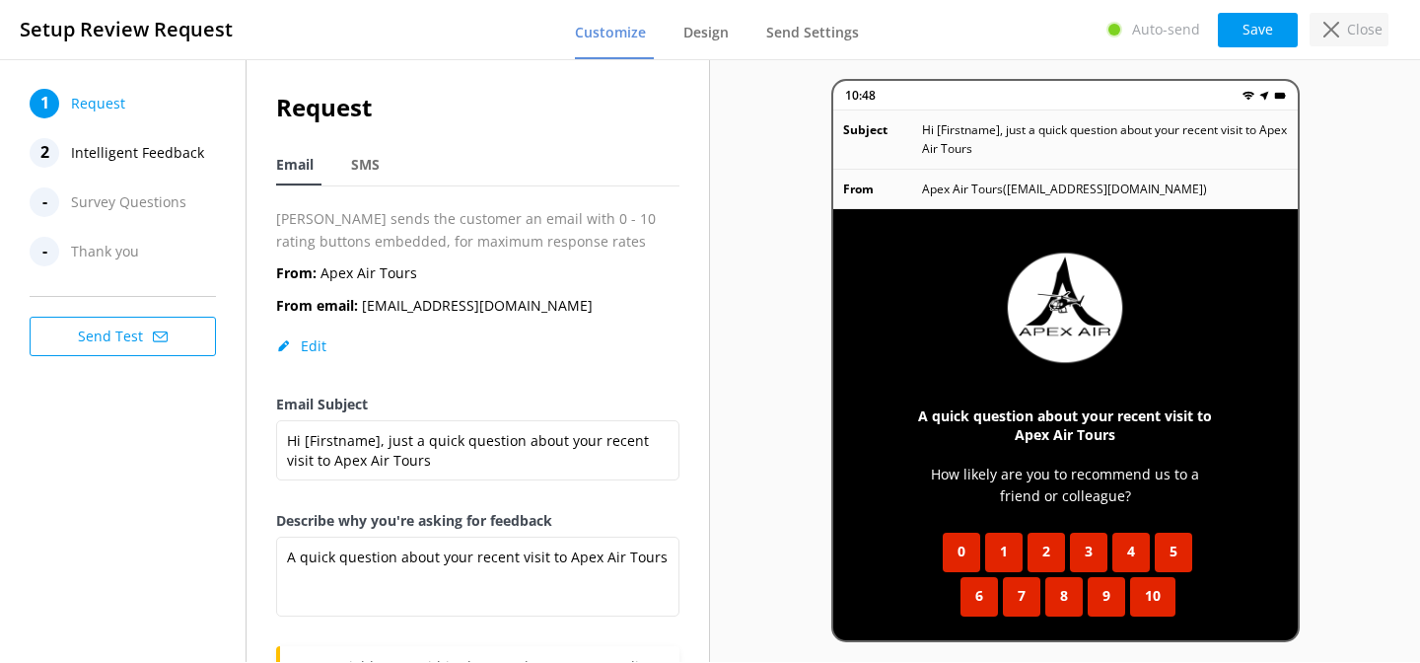
click at [1370, 34] on p "Close" at bounding box center [1365, 30] width 36 height 22
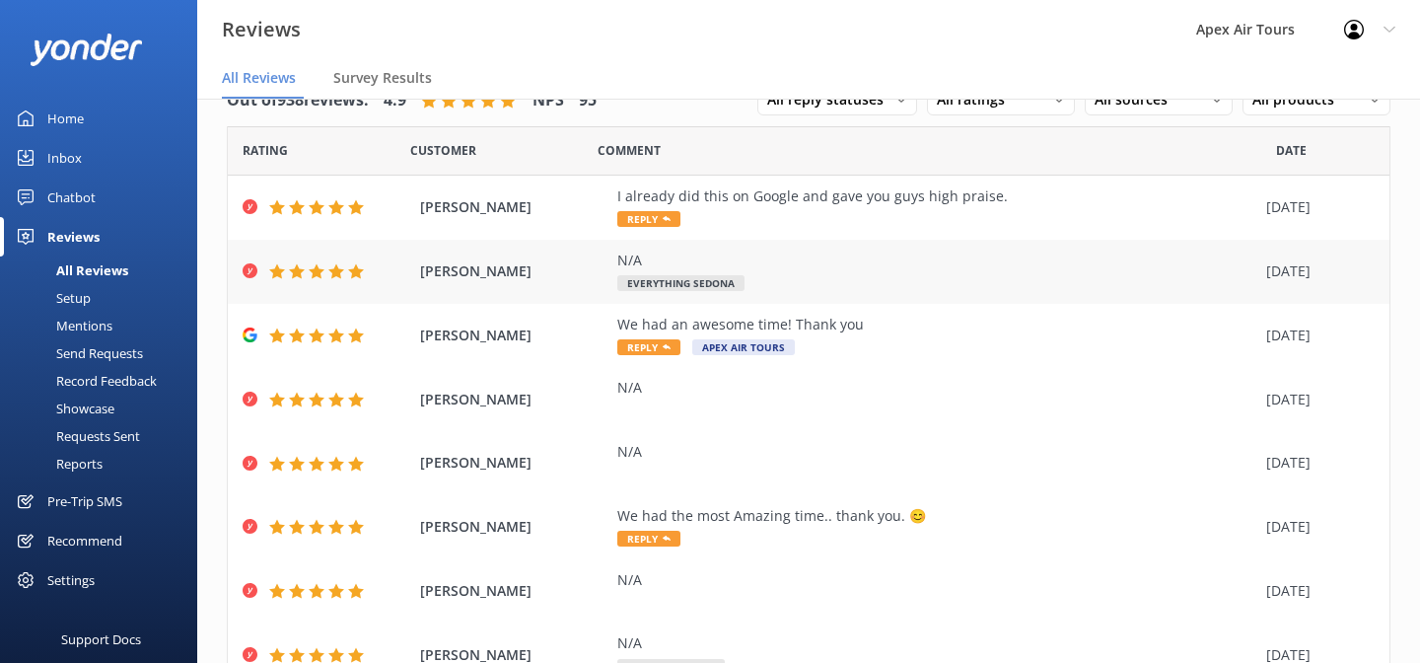
scroll to position [260, 0]
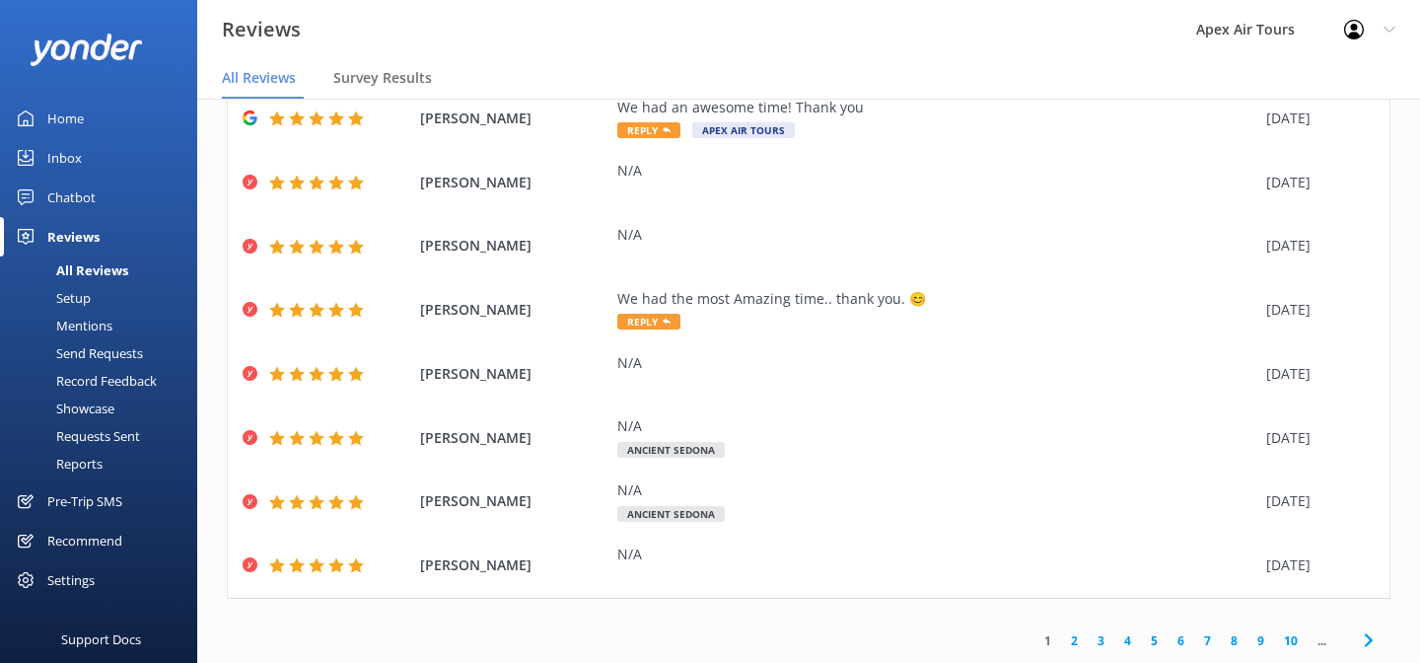
click at [1291, 646] on link "10" at bounding box center [1291, 640] width 34 height 19
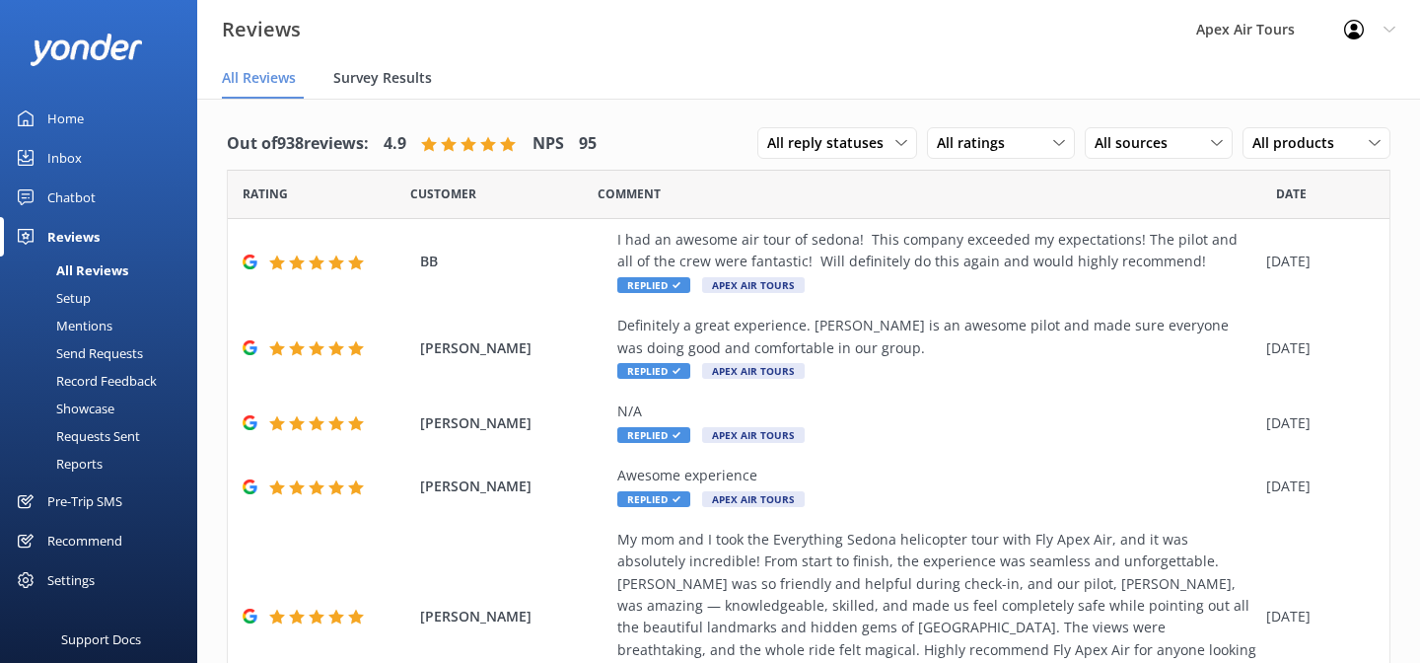
click at [389, 83] on span "Survey Results" at bounding box center [382, 78] width 99 height 20
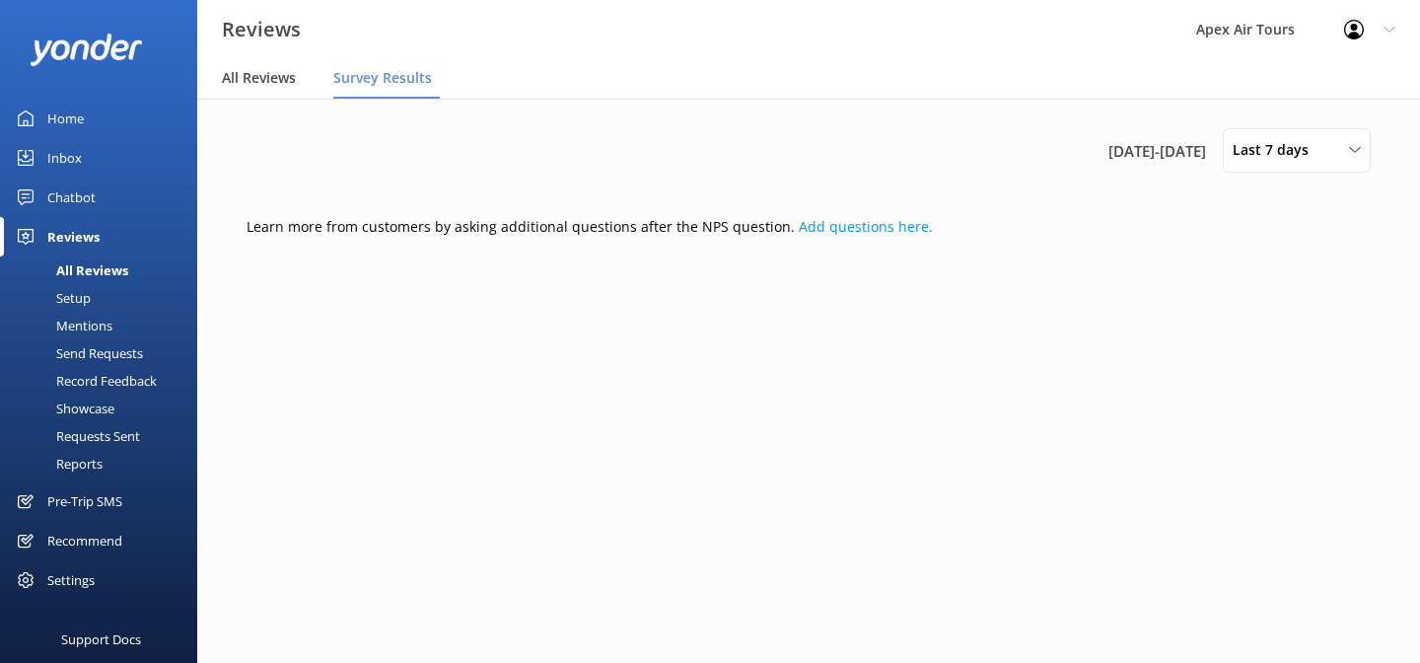
click at [284, 80] on span "All Reviews" at bounding box center [259, 78] width 74 height 20
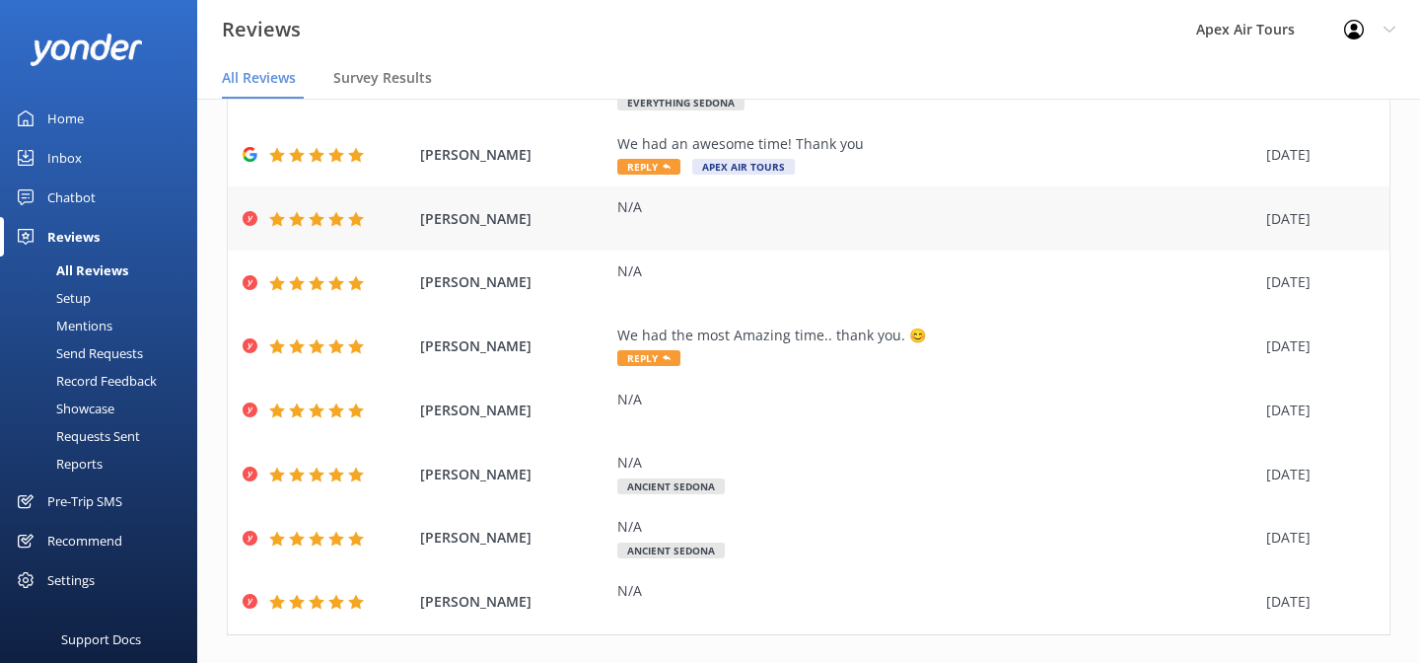
scroll to position [260, 0]
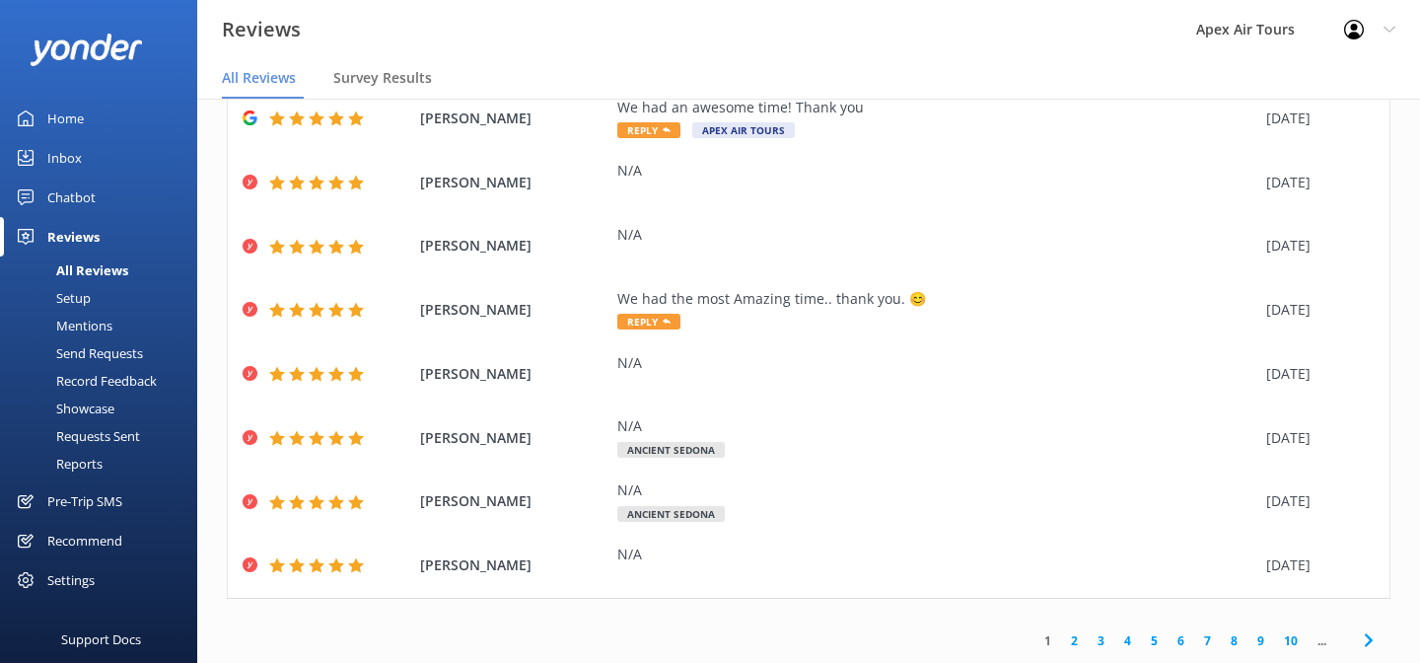
click at [1075, 647] on link "2" at bounding box center [1074, 640] width 27 height 19
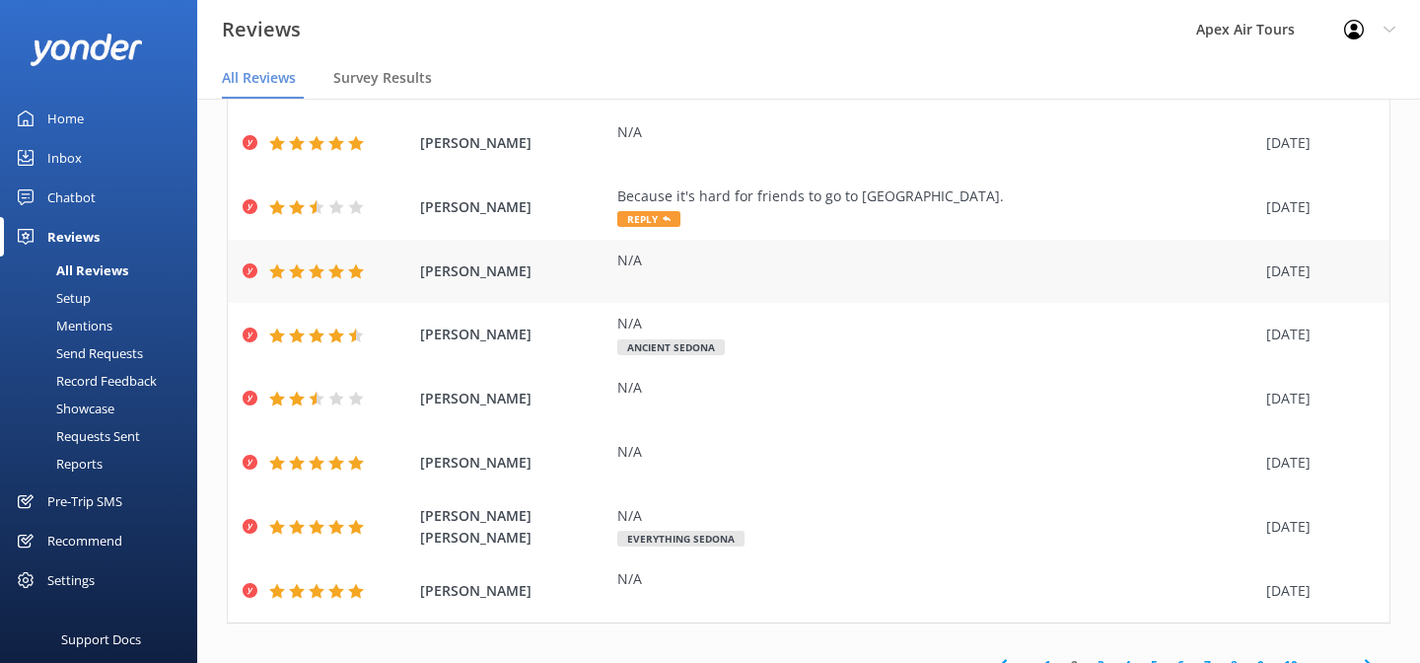
scroll to position [282, 0]
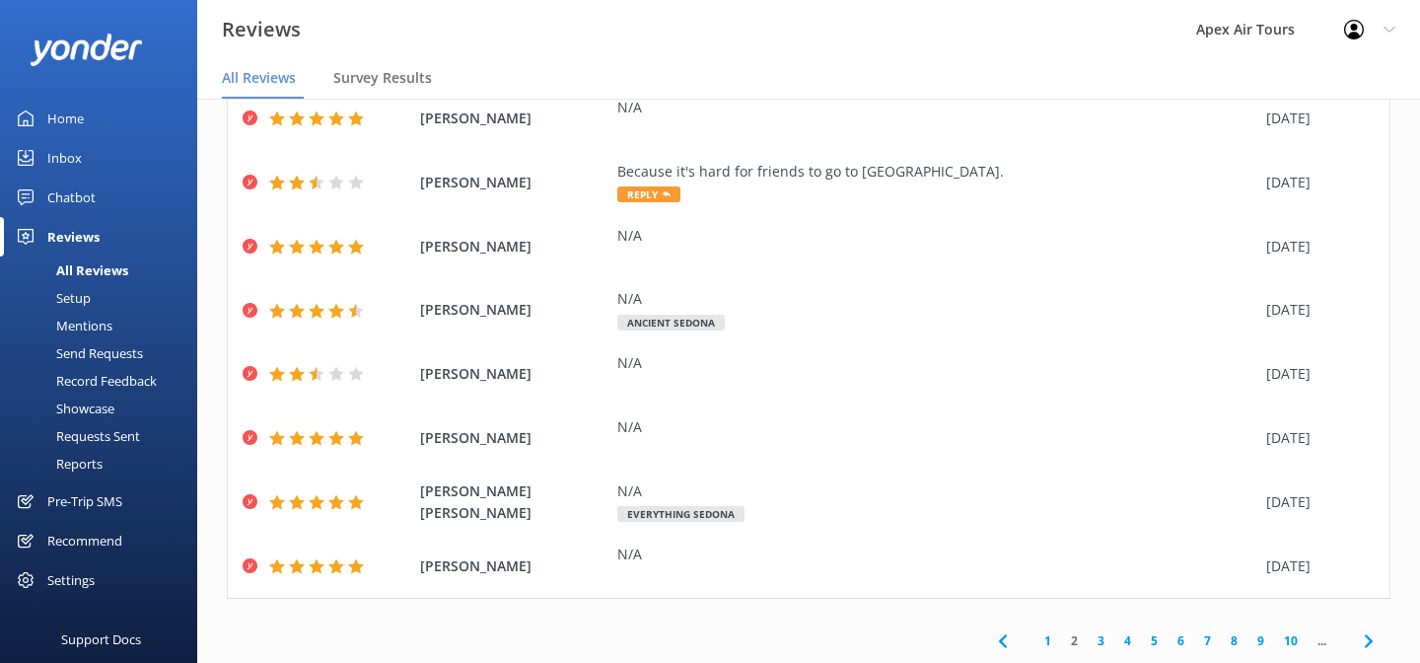
click at [1101, 639] on link "3" at bounding box center [1101, 640] width 27 height 19
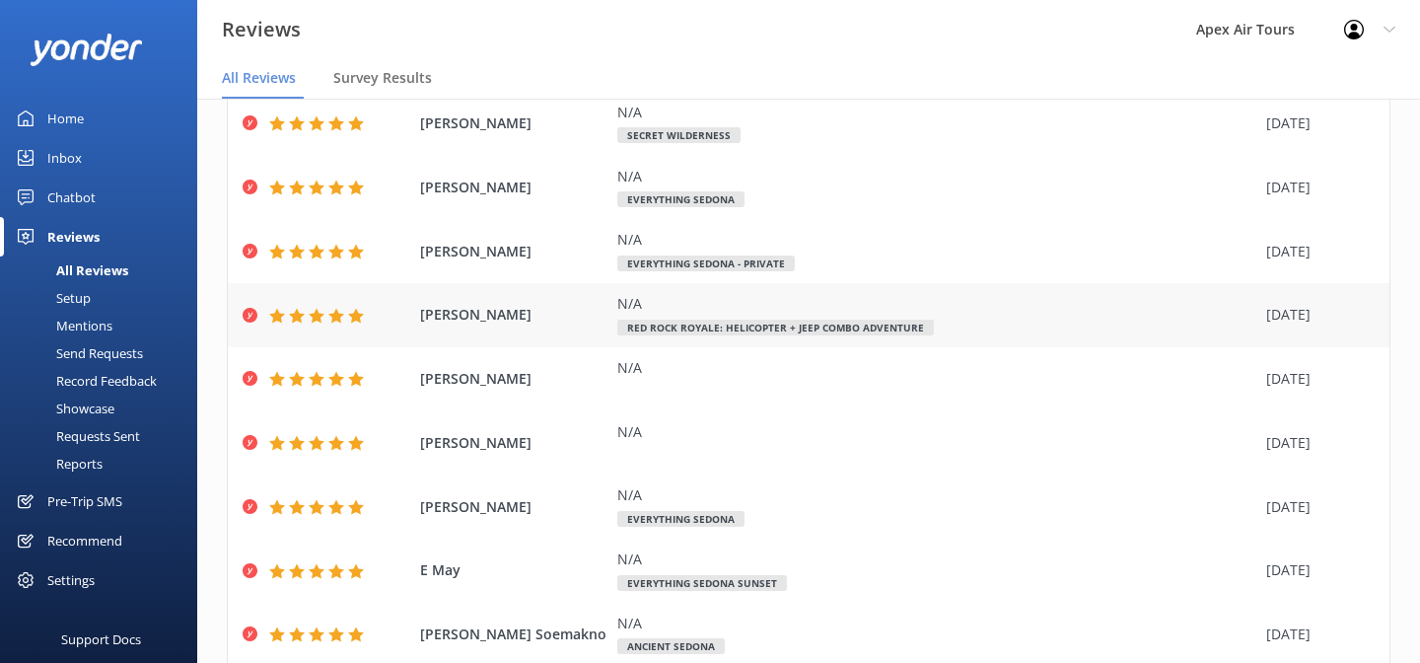
scroll to position [260, 0]
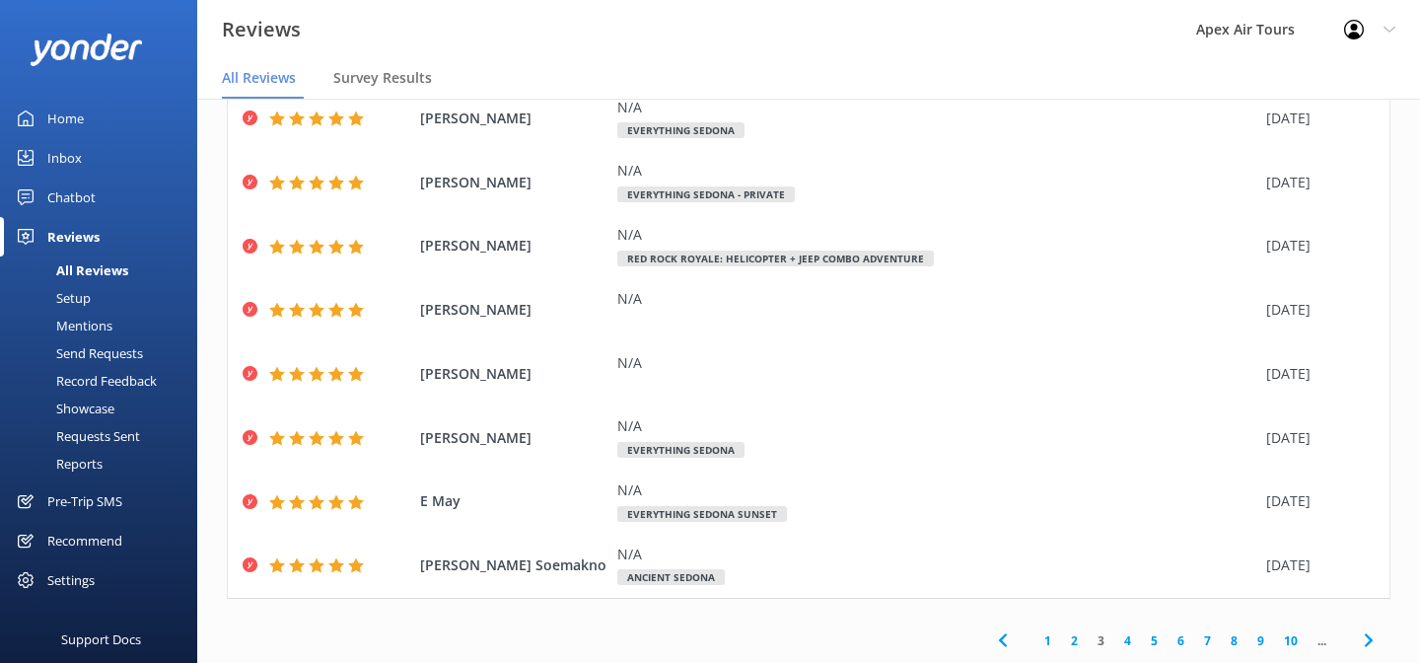
click at [1124, 641] on link "4" at bounding box center [1128, 640] width 27 height 19
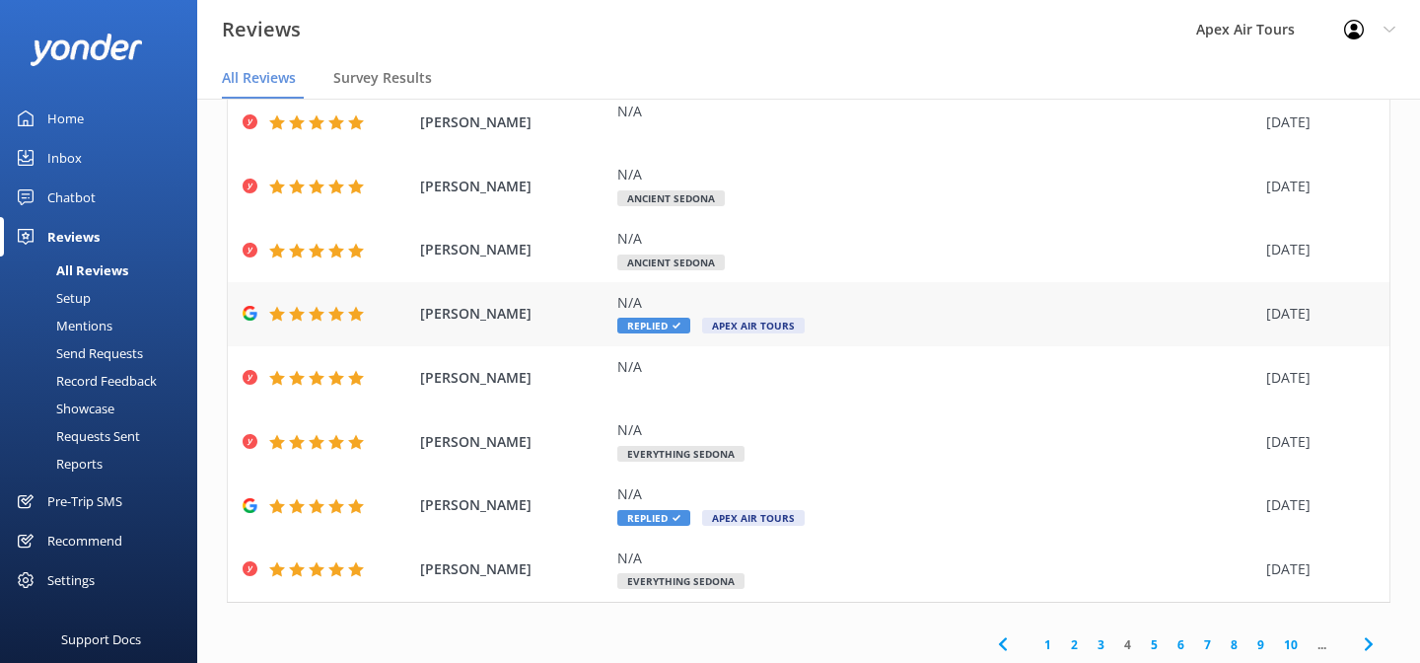
scroll to position [260, 0]
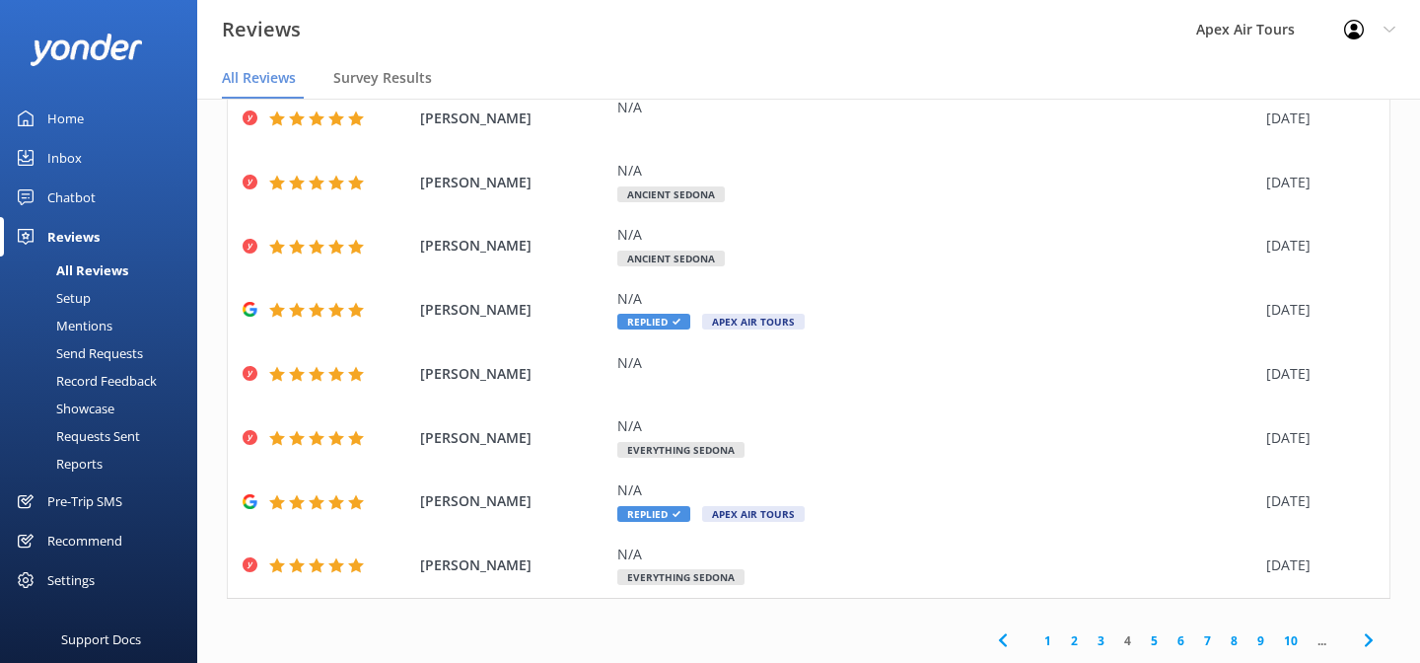
click at [1156, 637] on link "5" at bounding box center [1154, 640] width 27 height 19
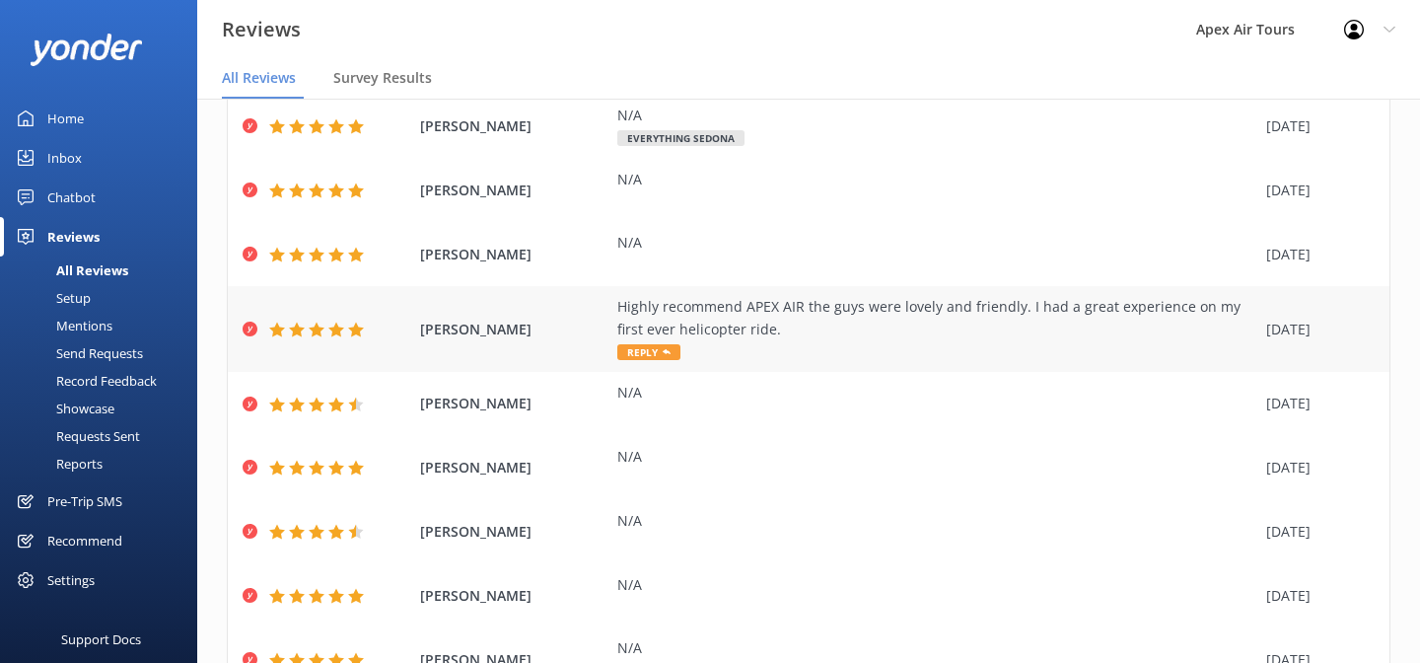
scroll to position [282, 0]
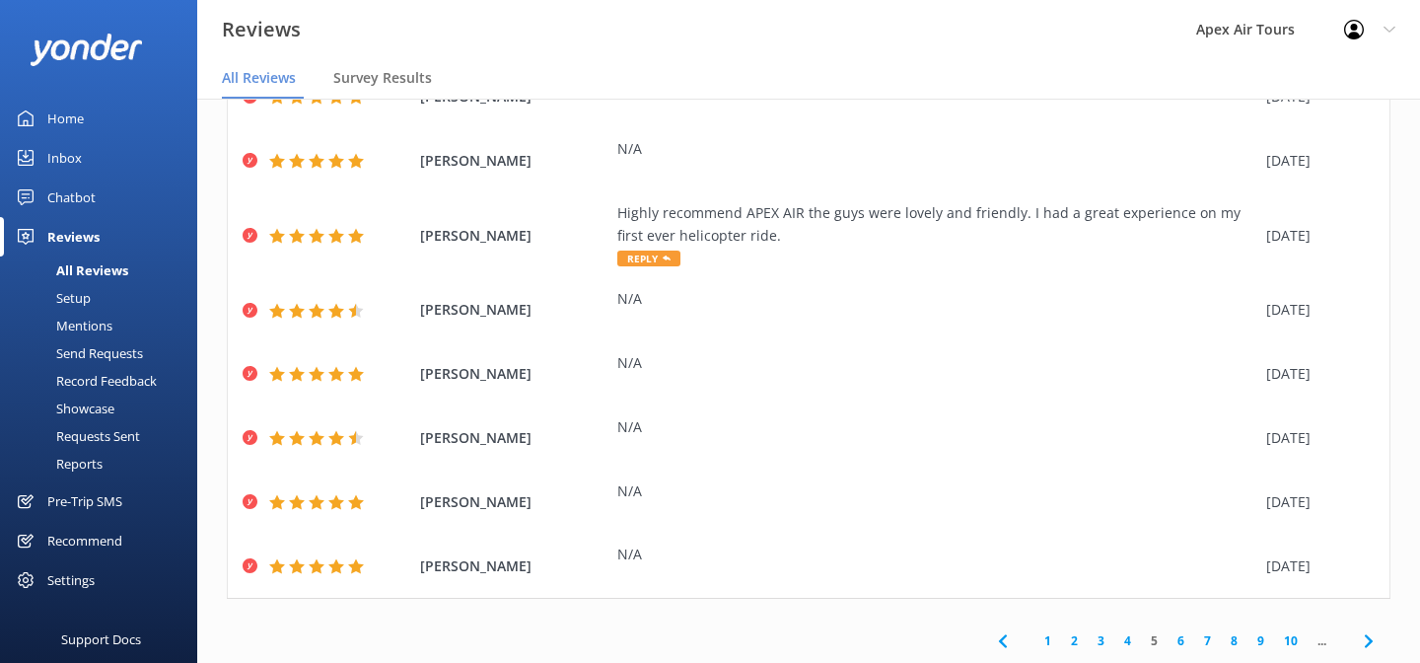
click at [1181, 642] on link "6" at bounding box center [1181, 640] width 27 height 19
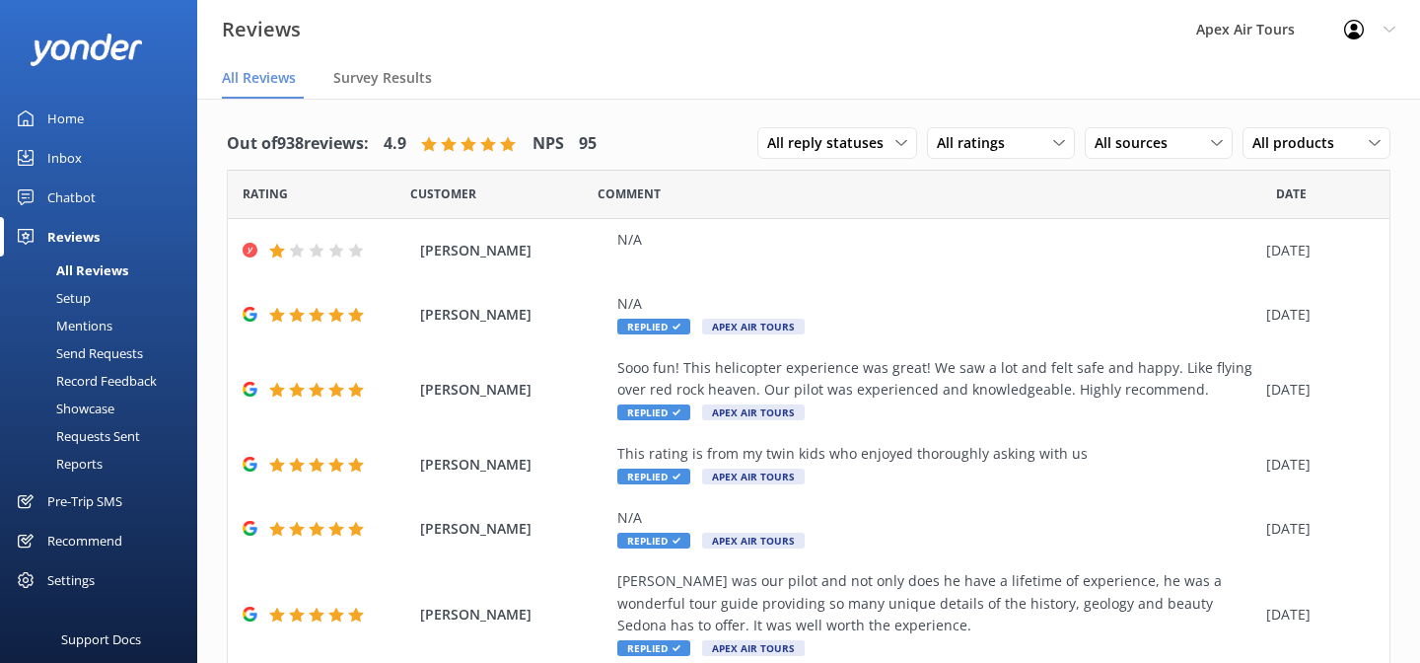
click at [93, 326] on div "Mentions" at bounding box center [62, 326] width 101 height 28
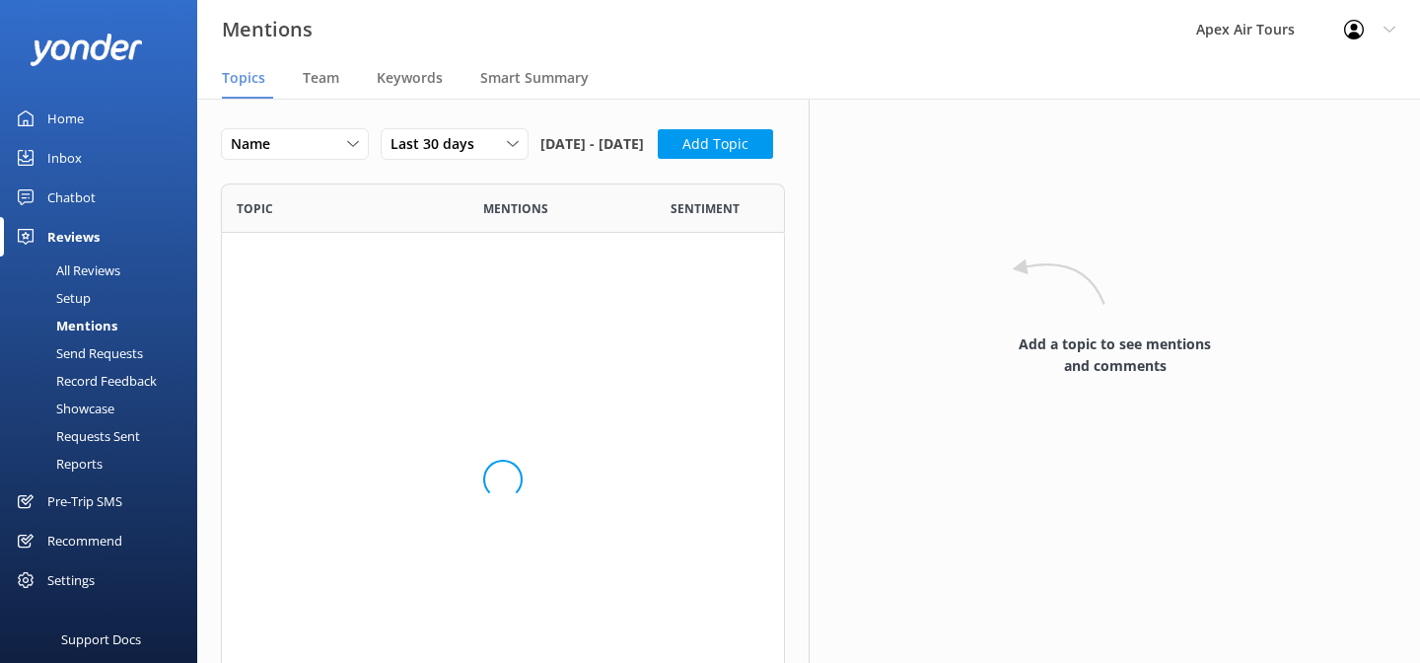
scroll to position [287, 564]
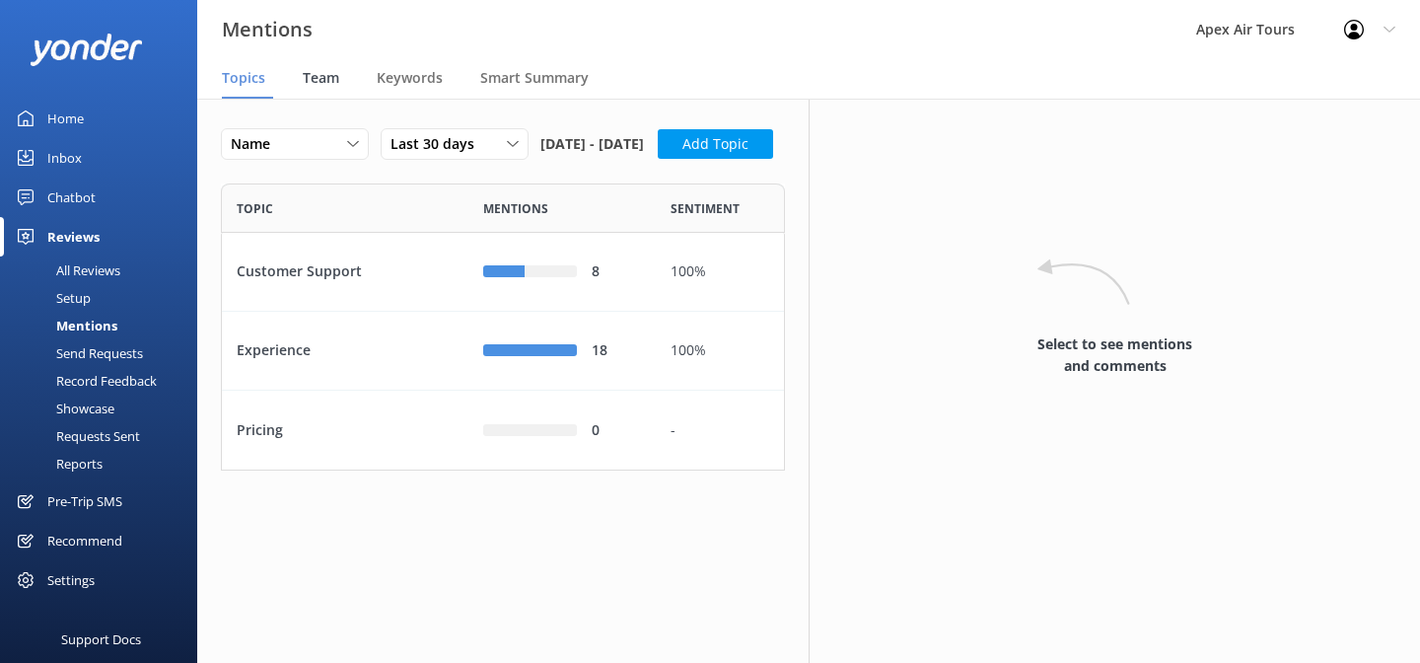
click at [322, 81] on span "Team" at bounding box center [321, 78] width 36 height 20
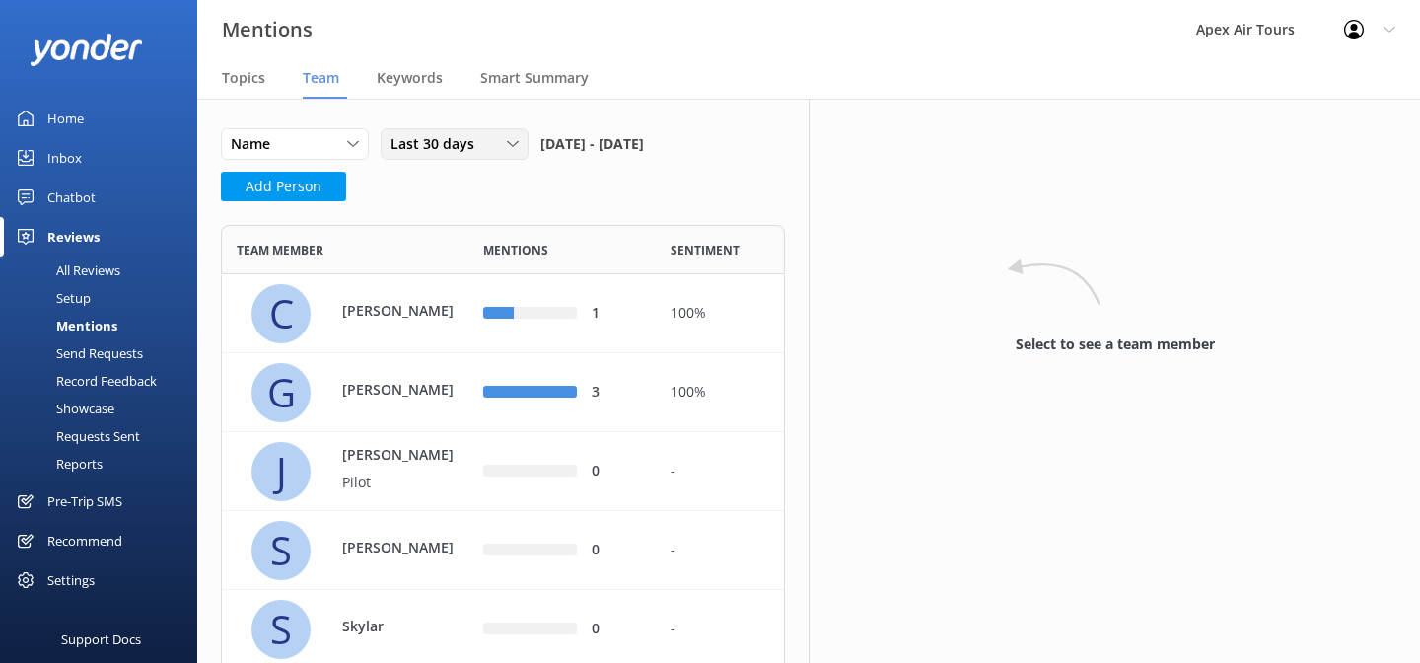
click at [468, 147] on span "Last 30 days" at bounding box center [439, 144] width 96 height 22
click at [484, 301] on link "Last 180 days" at bounding box center [470, 304] width 176 height 39
